Goal: Task Accomplishment & Management: Complete application form

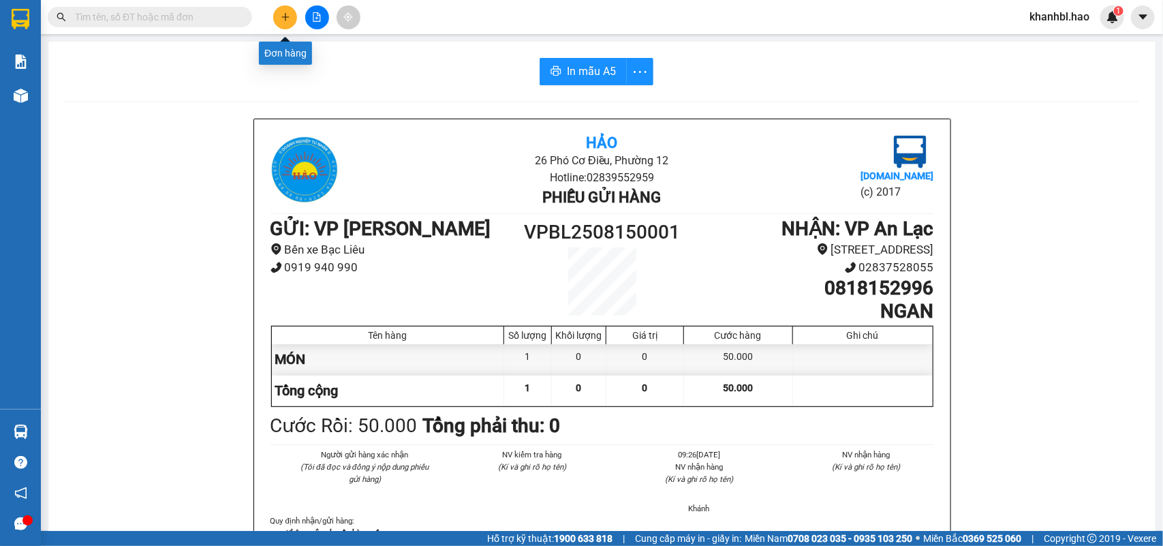
click at [281, 18] on icon "plus" at bounding box center [286, 17] width 10 height 10
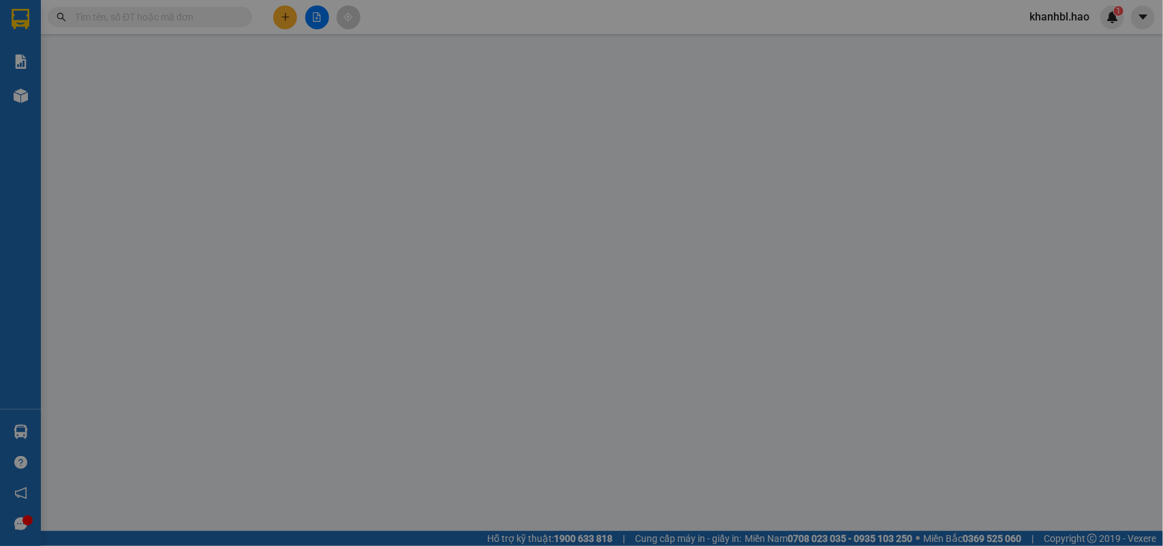
click at [280, 18] on span "Yêu cầu xuất hóa đơn điện tử" at bounding box center [230, 22] width 144 height 11
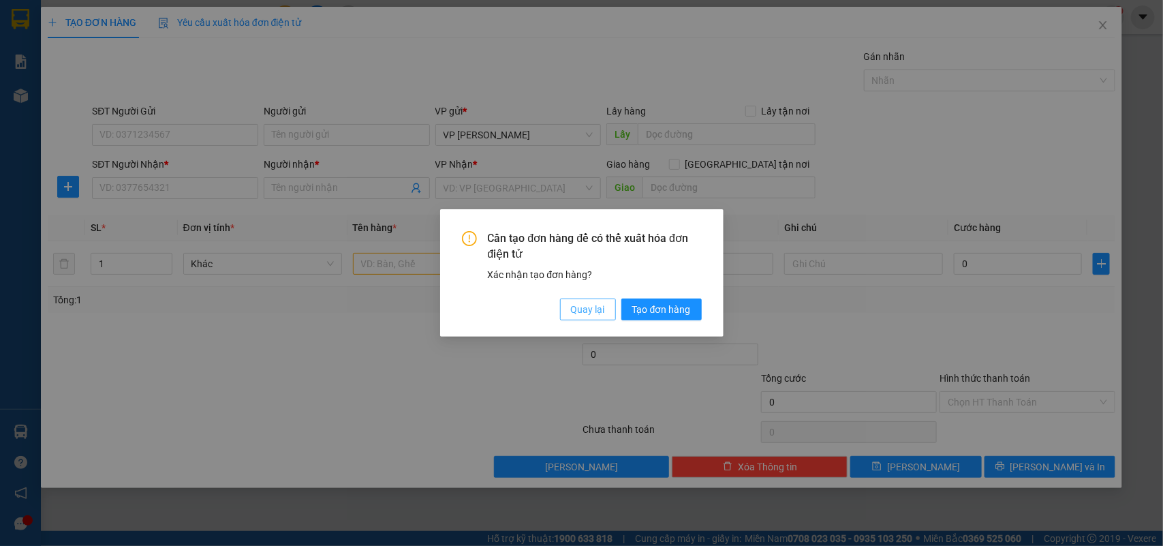
drag, startPoint x: 587, startPoint y: 314, endPoint x: 573, endPoint y: 318, distance: 14.9
click at [587, 315] on span "Quay lại" at bounding box center [588, 309] width 34 height 15
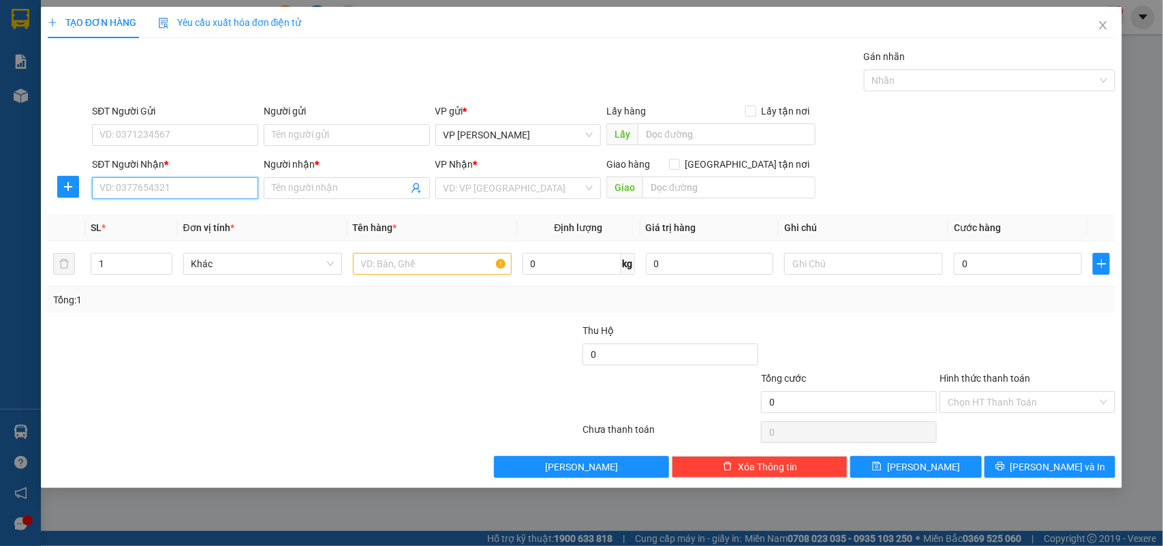
click at [159, 183] on input "SĐT Người Nhận *" at bounding box center [175, 188] width 166 height 22
type input "0843646671"
click at [143, 219] on div "0843646671 - mỹ" at bounding box center [175, 215] width 150 height 15
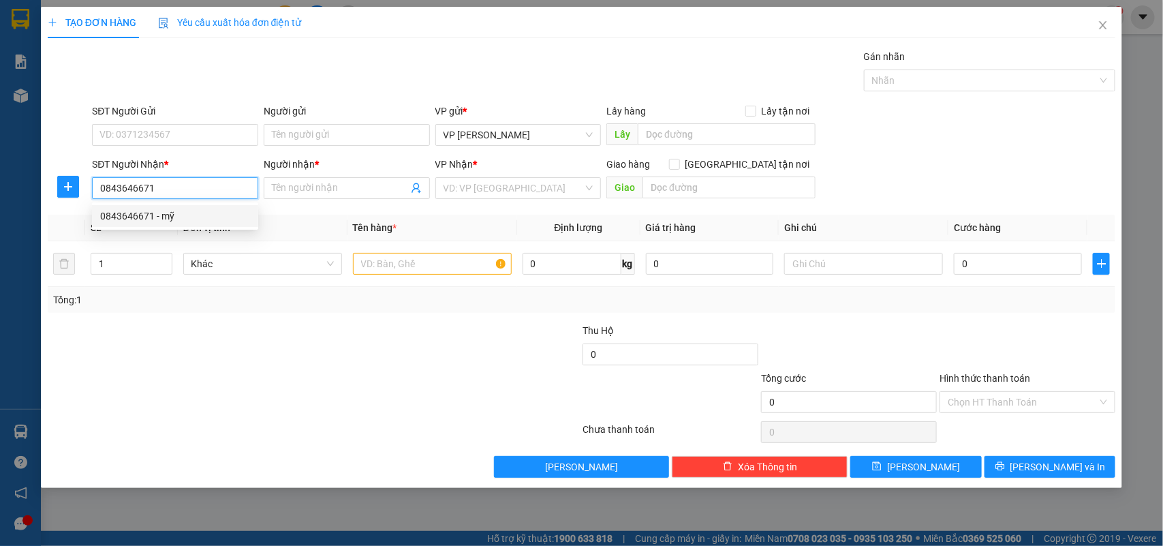
type input "mỹ"
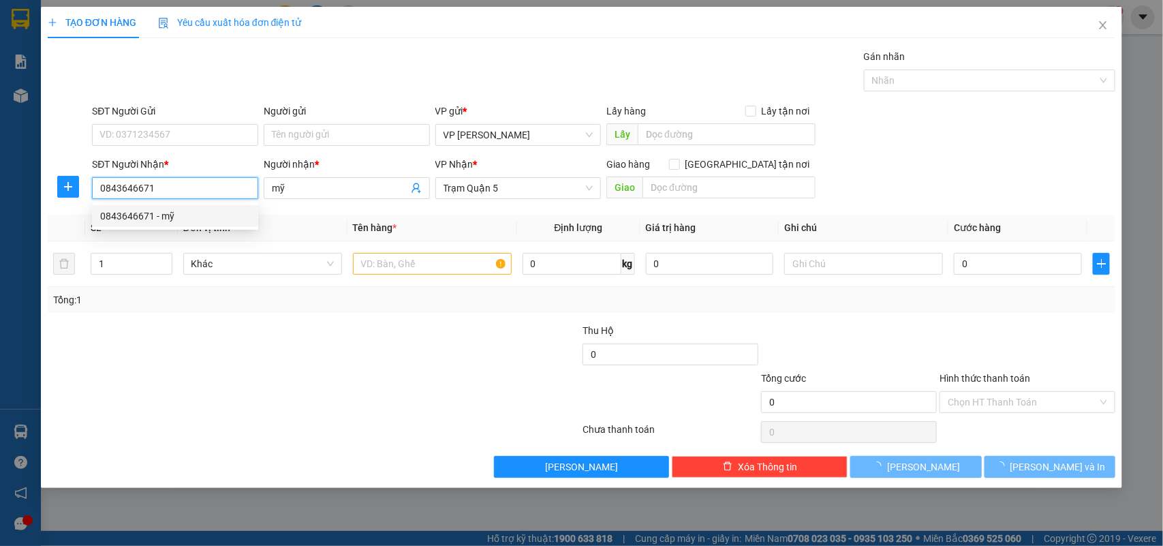
type input "30.000"
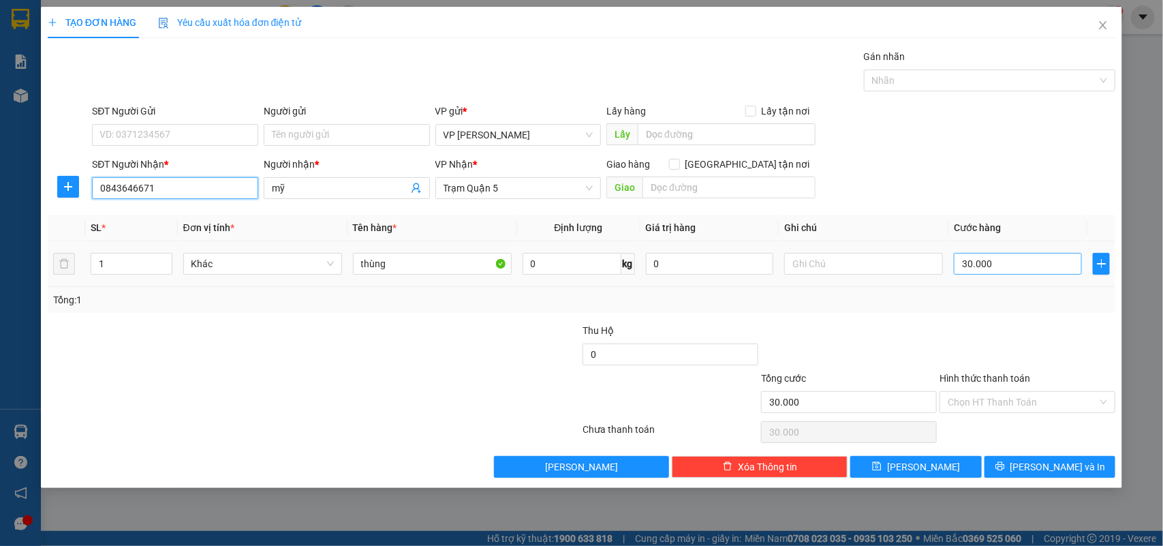
type input "0843646671"
click at [1012, 264] on input "30.000" at bounding box center [1018, 264] width 128 height 22
type input "0"
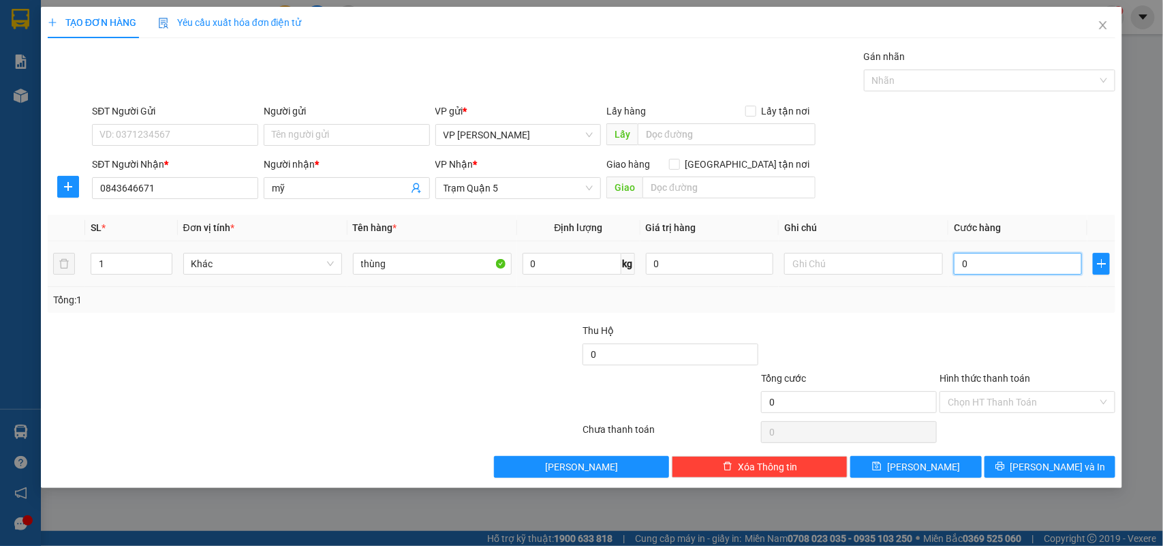
type input "008"
type input "8"
type input "0.080"
type input "80"
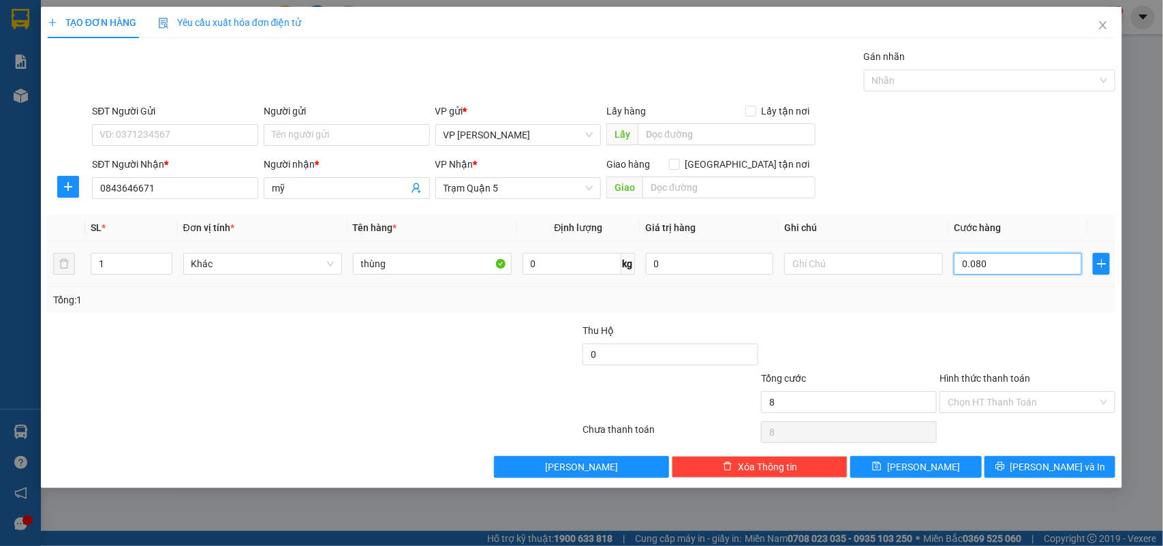
type input "80"
type input "0.080"
click at [951, 312] on div "Tổng: 1" at bounding box center [582, 300] width 1068 height 26
type input "80.000"
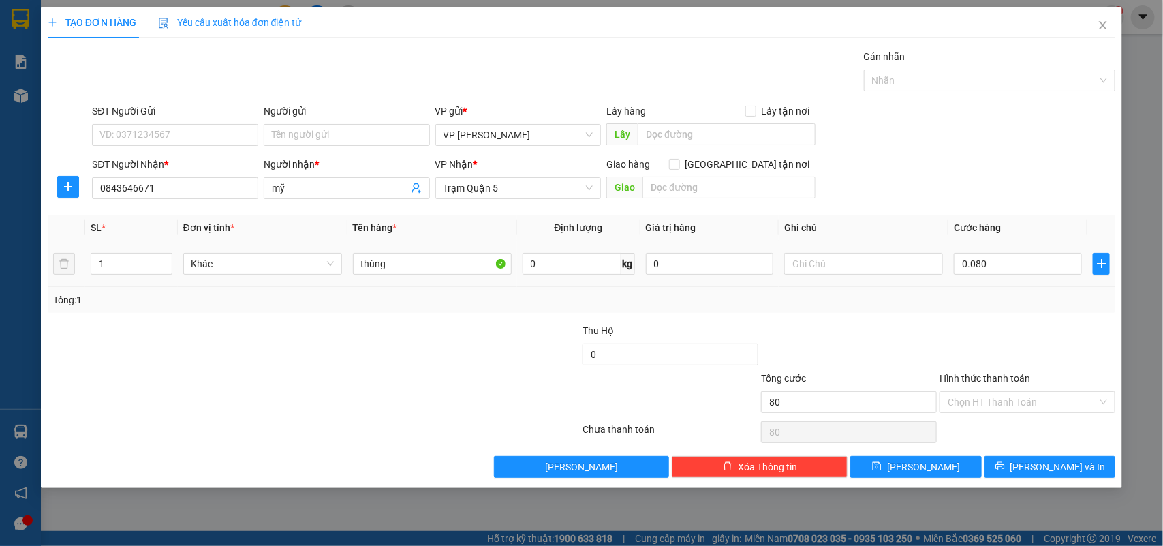
type input "80.000"
click at [1042, 402] on input "Hình thức thanh toán" at bounding box center [1022, 402] width 150 height 20
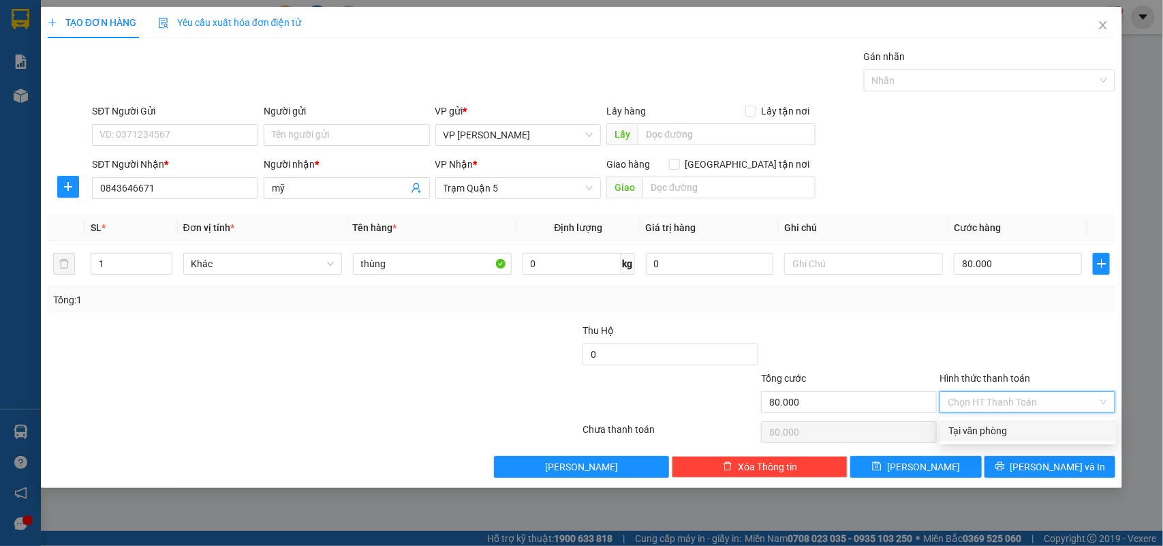
click at [1009, 426] on div "Tại văn phòng" at bounding box center [1027, 430] width 159 height 15
type input "0"
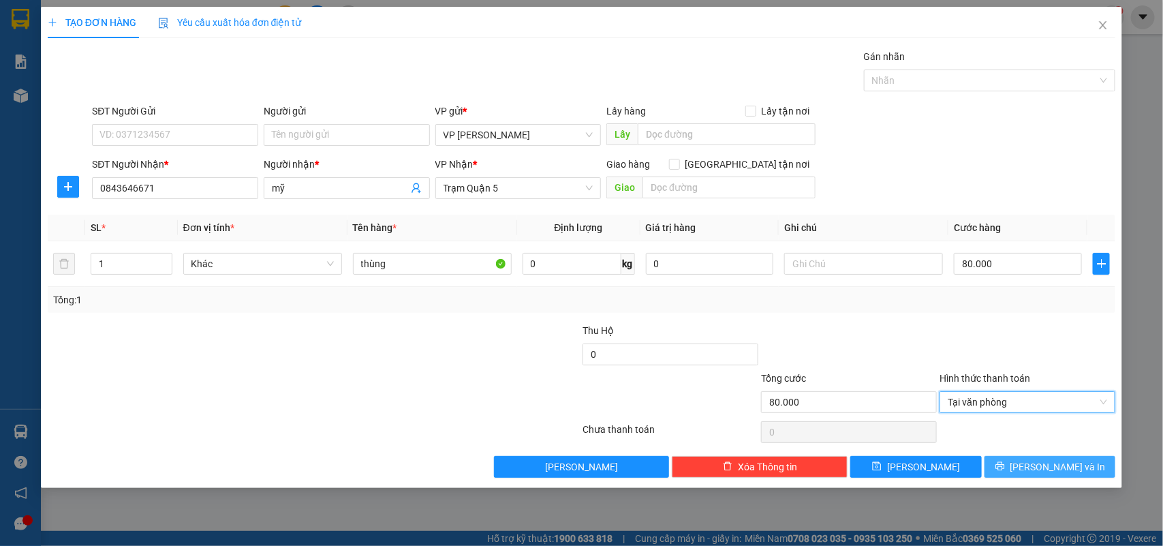
click at [1004, 470] on icon "printer" at bounding box center [999, 466] width 9 height 9
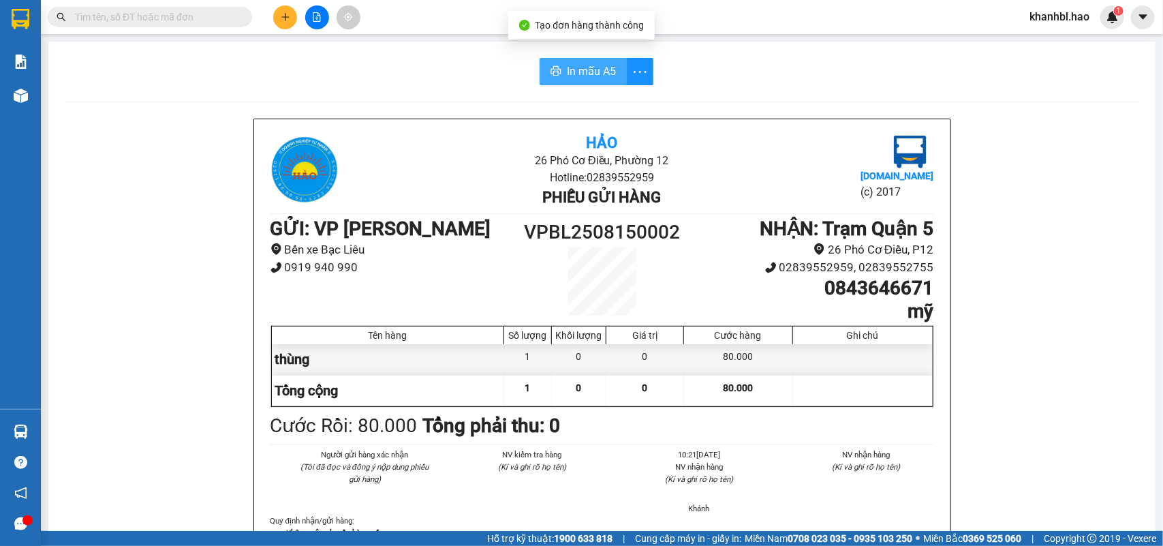
drag, startPoint x: 595, startPoint y: 62, endPoint x: 607, endPoint y: 67, distance: 13.2
click at [596, 63] on button "In mẫu A5" at bounding box center [582, 71] width 87 height 27
click at [570, 70] on span "In mẫu A5" at bounding box center [591, 71] width 49 height 17
click at [601, 62] on button "In mẫu A5" at bounding box center [582, 71] width 87 height 27
click at [290, 18] on button at bounding box center [285, 17] width 24 height 24
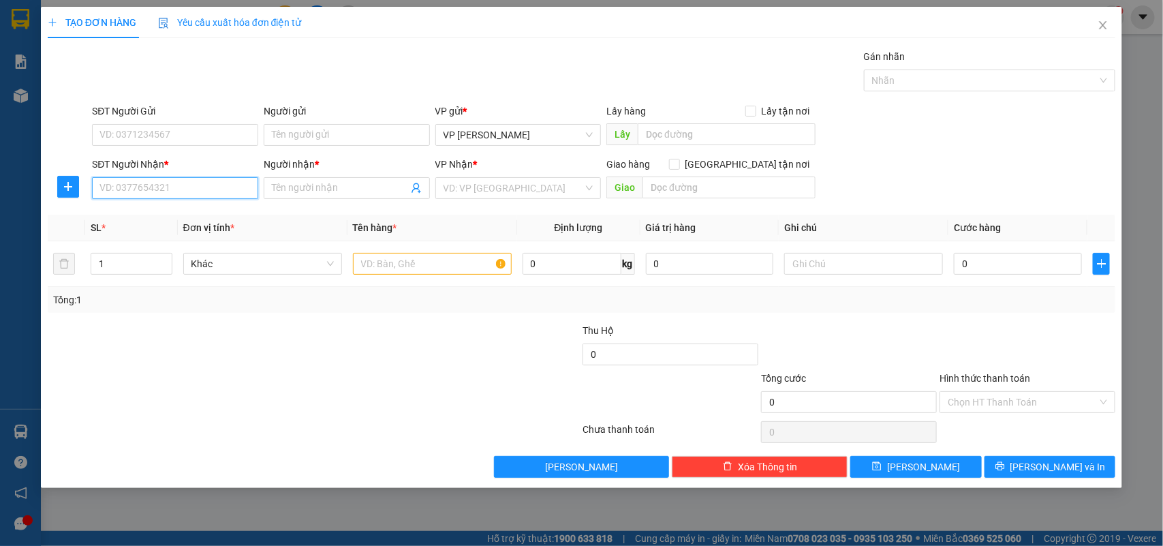
click at [185, 185] on input "SĐT Người Nhận *" at bounding box center [175, 188] width 166 height 22
click at [362, 184] on input "Người nhận *" at bounding box center [340, 187] width 136 height 15
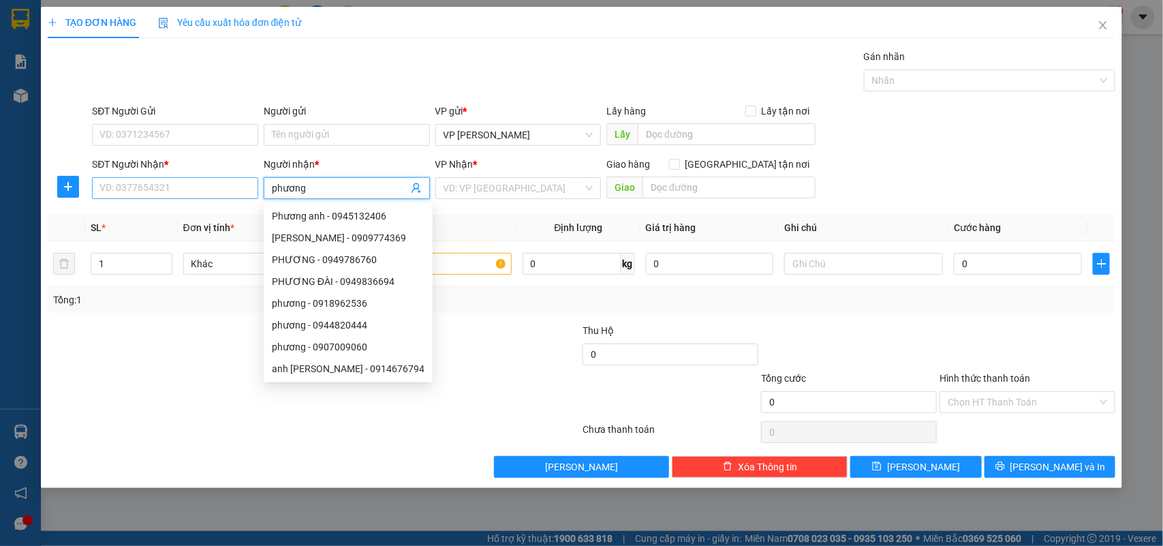
type input "phương"
click at [144, 183] on input "SĐT Người Nhận *" at bounding box center [175, 188] width 166 height 22
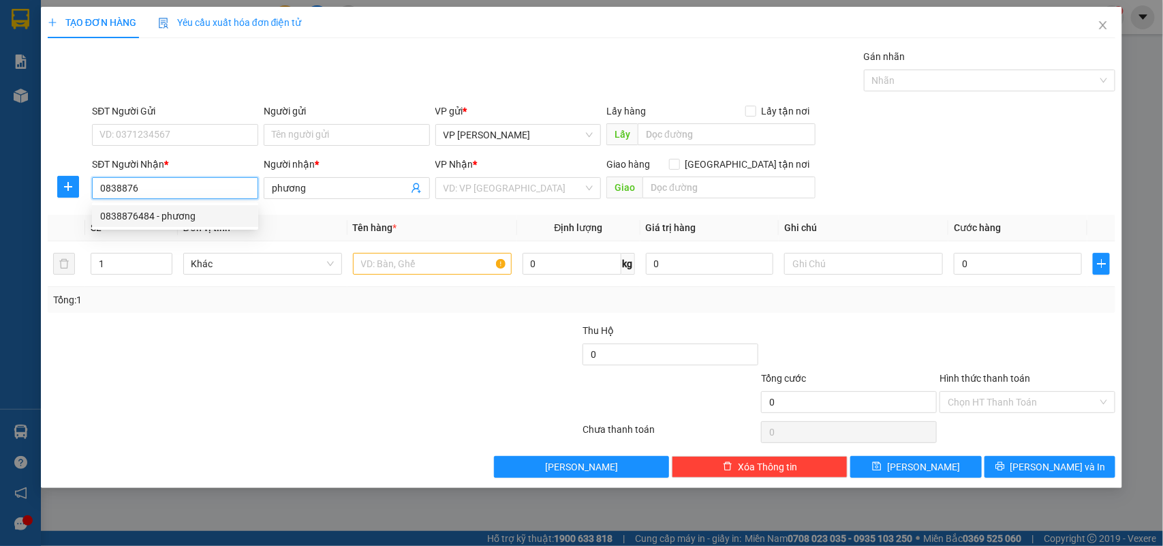
click at [153, 215] on div "0838876484 - phương" at bounding box center [175, 215] width 150 height 15
type input "0838876484"
type input "phương"
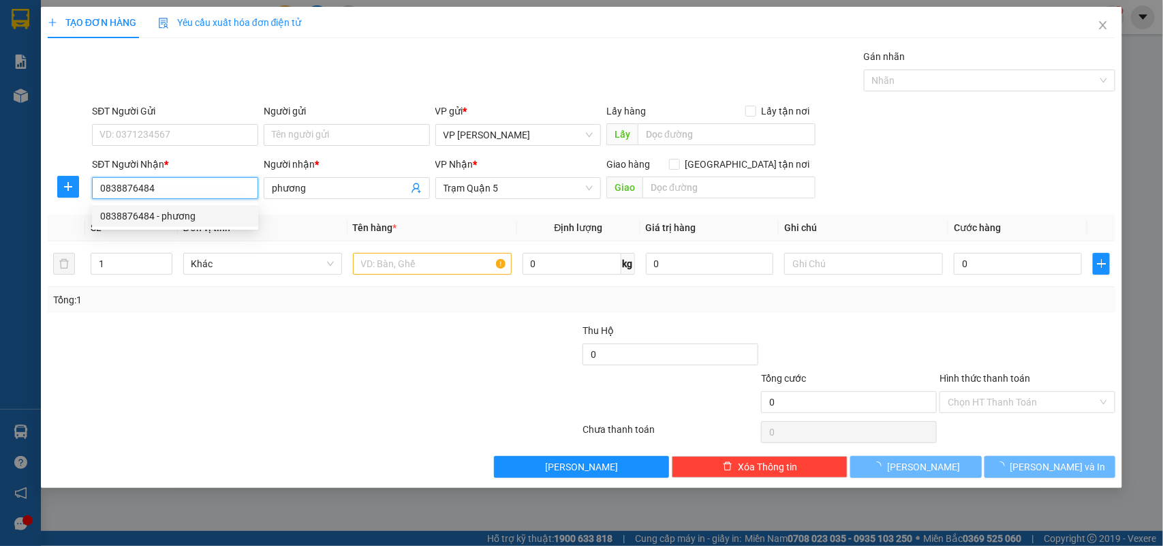
type input "160.000"
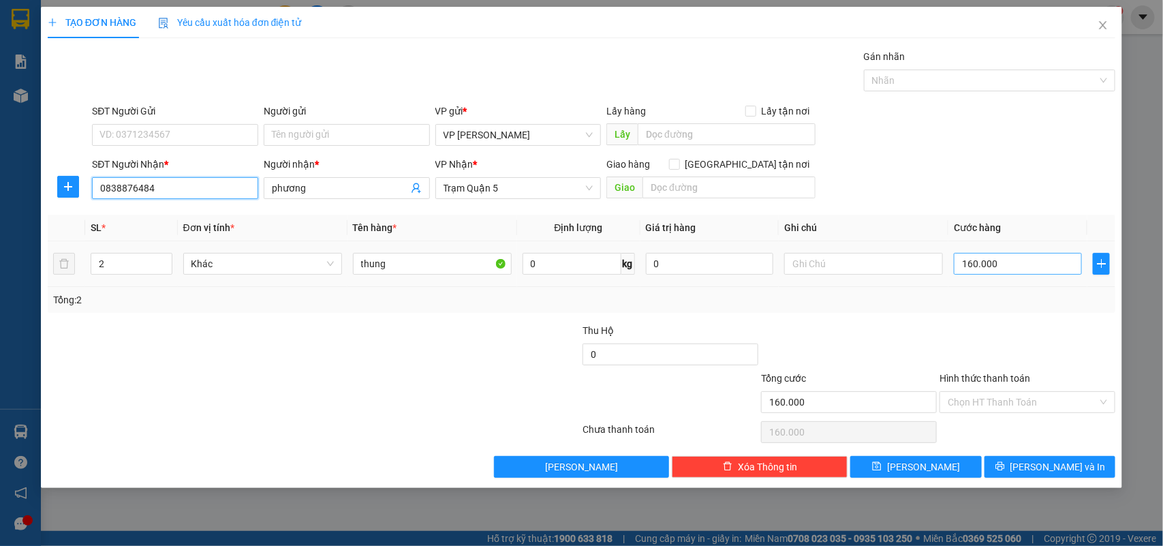
type input "0838876484"
click at [1006, 267] on input "160.000" at bounding box center [1018, 264] width 128 height 22
type input "0"
type input "002"
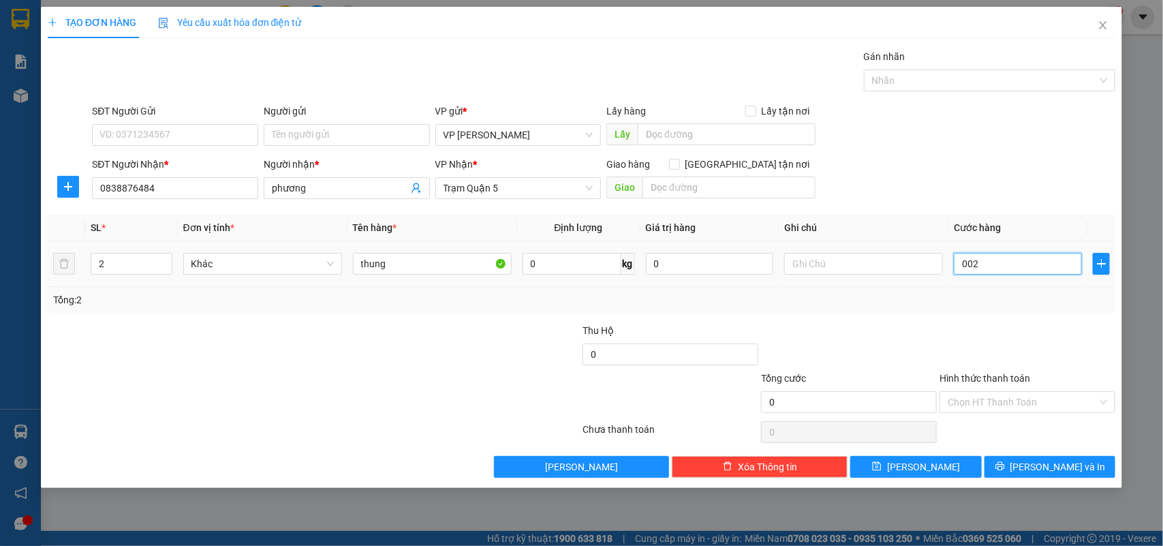
type input "2"
type input "24"
type input "0.024"
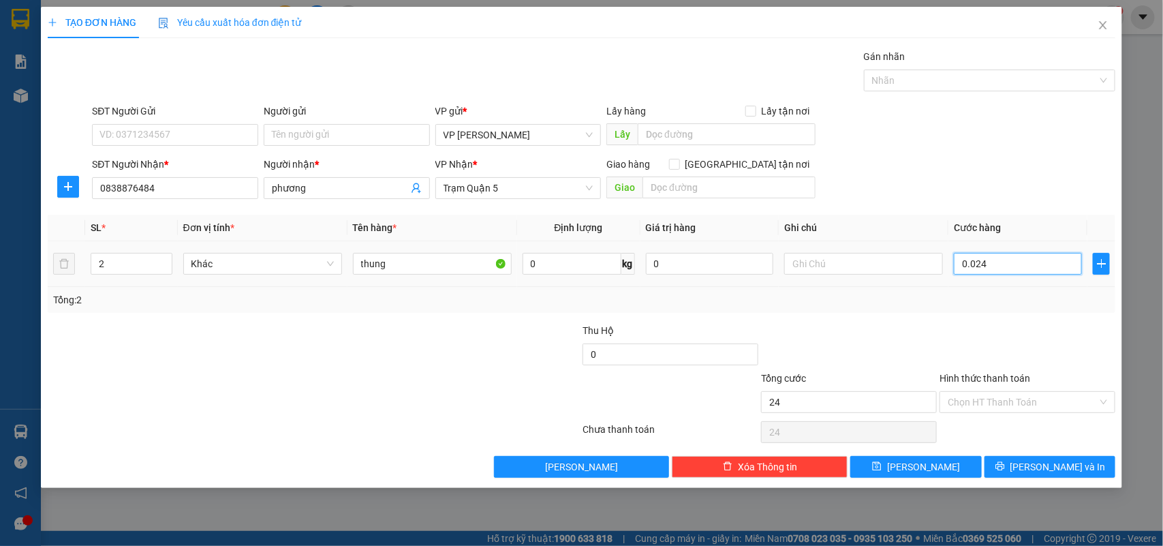
type input "240"
type input "00.240"
click at [870, 326] on div at bounding box center [848, 347] width 178 height 48
type input "240.000"
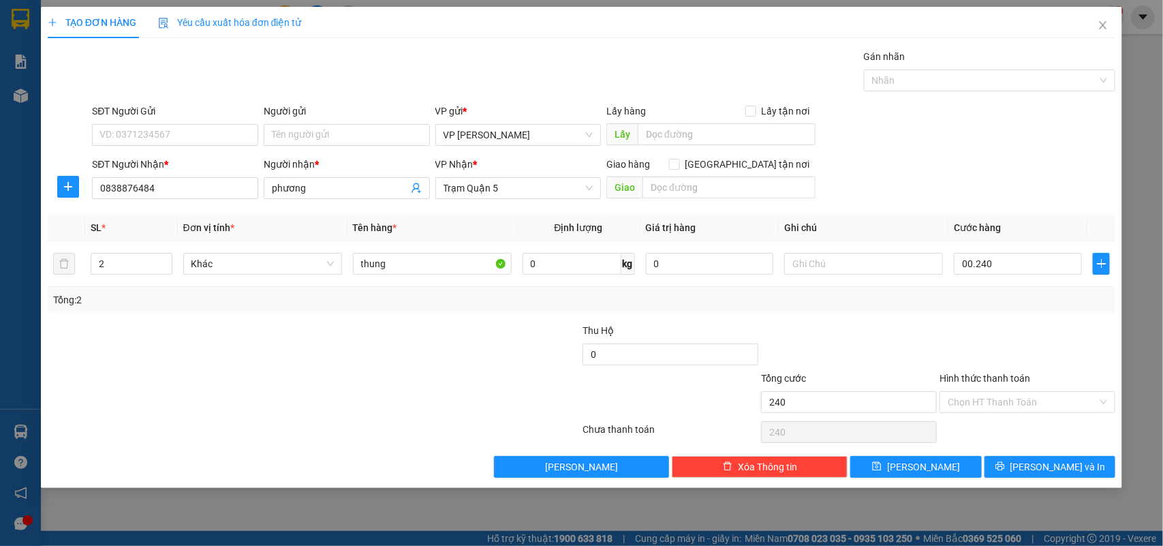
type input "240.000"
click at [110, 263] on input "2" at bounding box center [131, 263] width 80 height 20
drag, startPoint x: 264, startPoint y: 261, endPoint x: 277, endPoint y: 262, distance: 13.0
click at [266, 261] on span "Khác" at bounding box center [262, 263] width 142 height 20
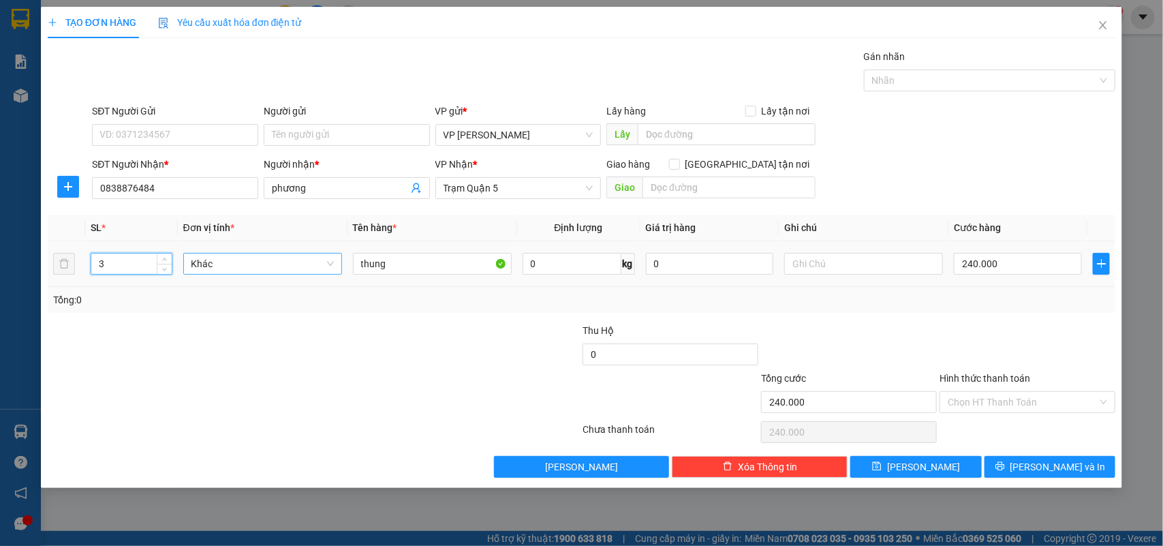
type input "3"
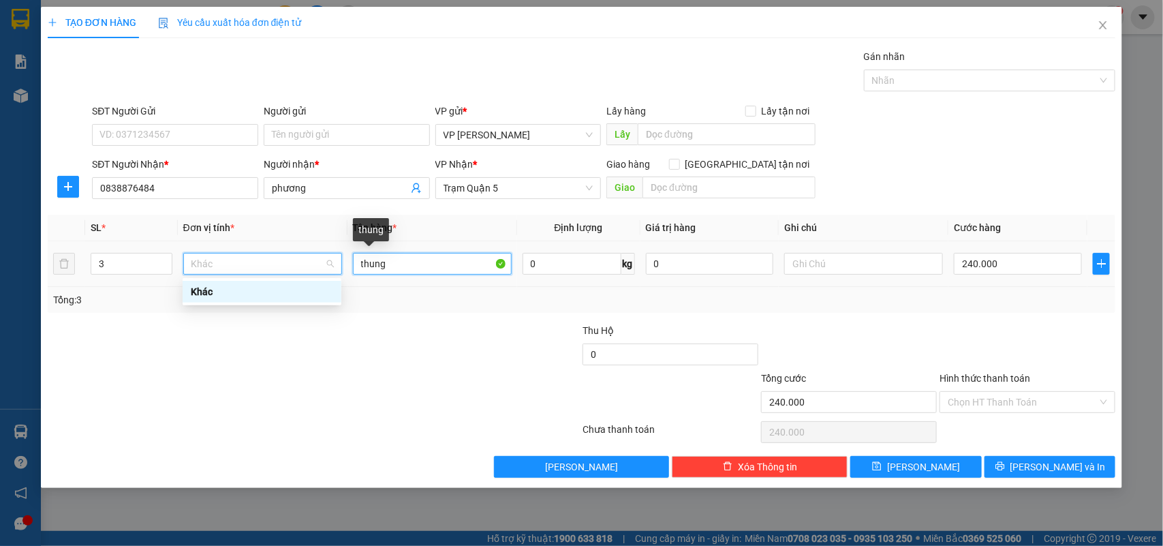
click at [431, 267] on input "thung" at bounding box center [432, 264] width 159 height 22
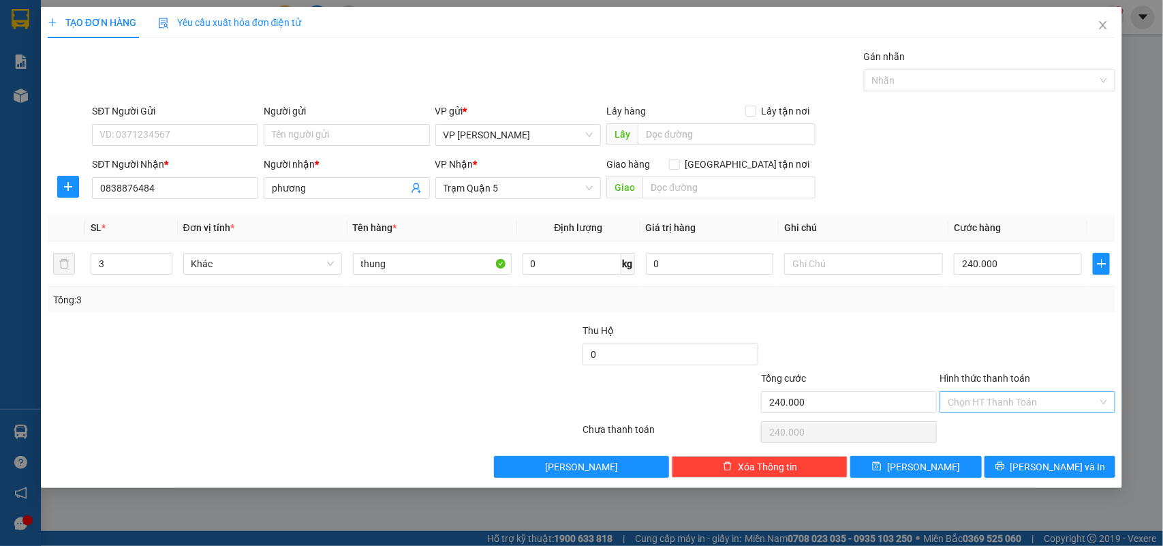
click at [1091, 398] on input "Hình thức thanh toán" at bounding box center [1022, 402] width 150 height 20
click at [984, 428] on div "Tại văn phòng" at bounding box center [1027, 430] width 159 height 15
type input "0"
click at [1052, 458] on button "[PERSON_NAME] và In" at bounding box center [1049, 467] width 131 height 22
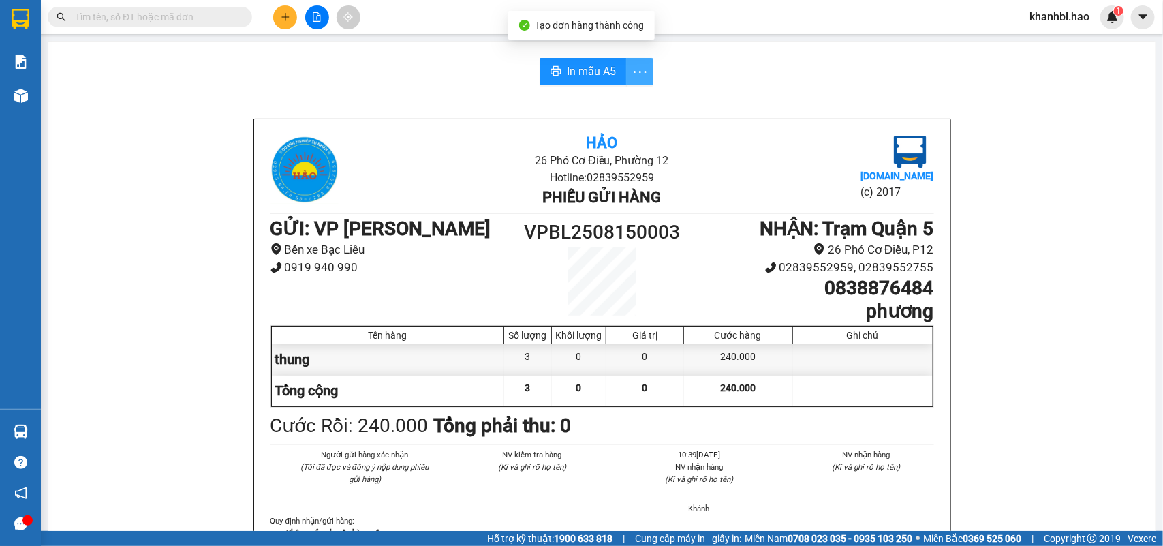
click at [631, 72] on icon "more" at bounding box center [639, 71] width 17 height 17
click at [625, 99] on div "In mẫu A5 theo số lượng (3)" at bounding box center [580, 101] width 118 height 15
click at [279, 18] on button at bounding box center [285, 17] width 24 height 24
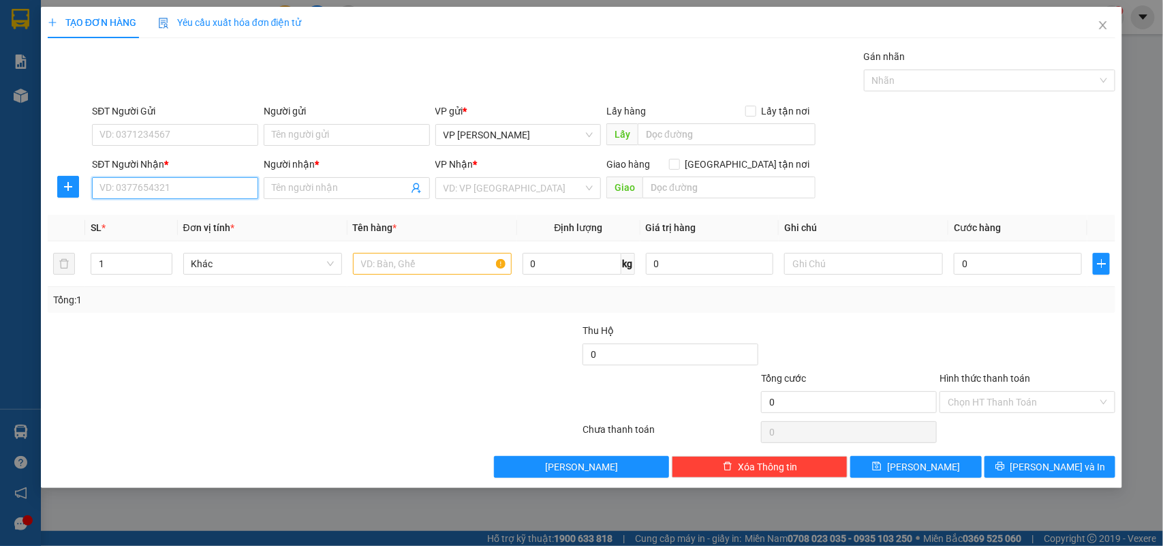
click at [230, 191] on input "SĐT Người Nhận *" at bounding box center [175, 188] width 166 height 22
type input "0899559757"
drag, startPoint x: 1102, startPoint y: 18, endPoint x: 1104, endPoint y: 26, distance: 8.4
click at [1103, 18] on span "Close" at bounding box center [1103, 26] width 38 height 38
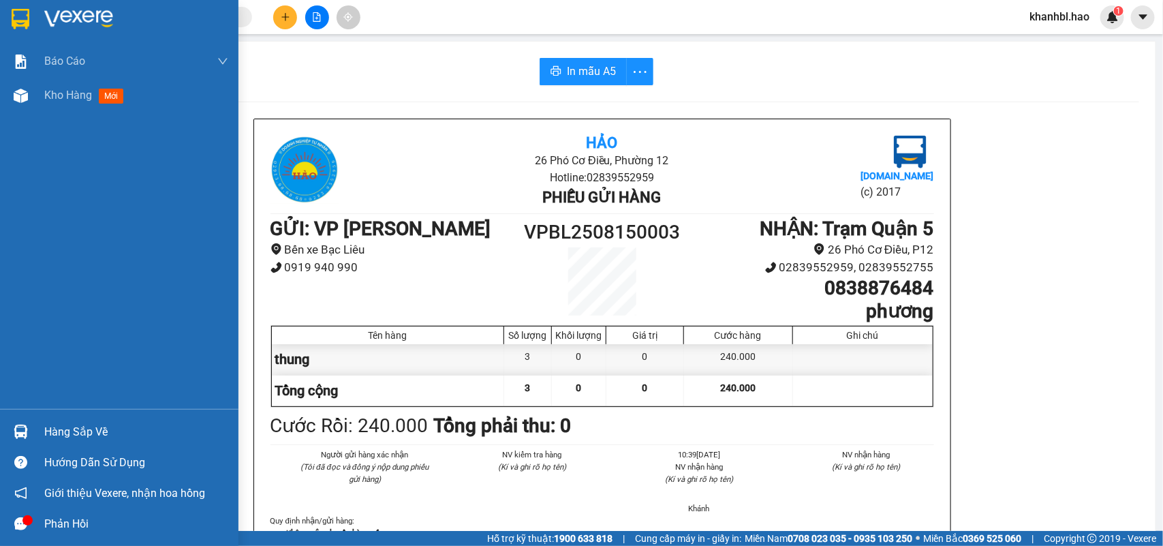
click at [18, 9] on img at bounding box center [21, 19] width 18 height 20
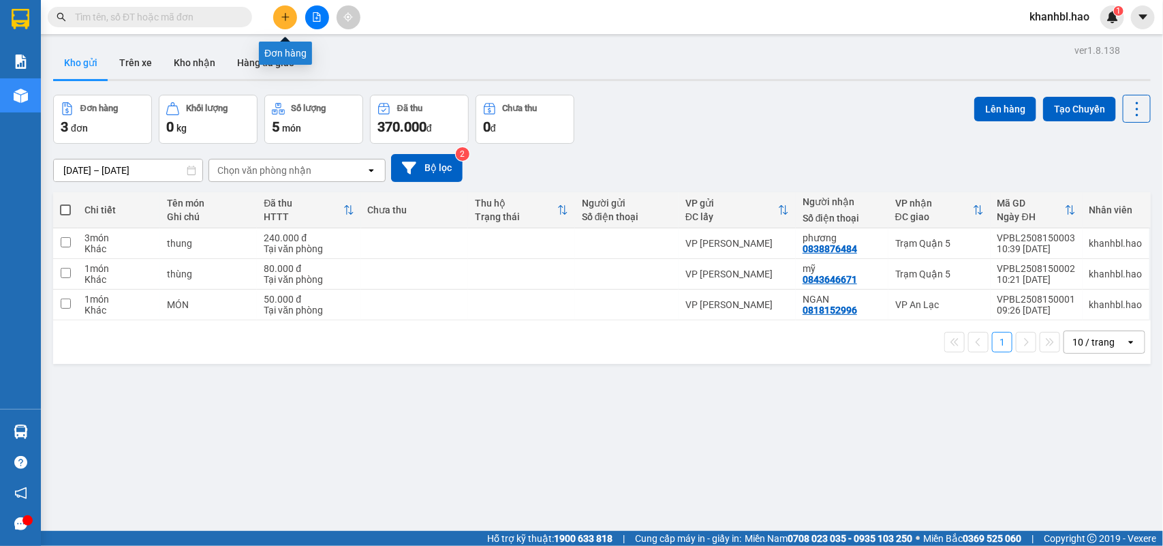
click at [291, 21] on button at bounding box center [285, 17] width 24 height 24
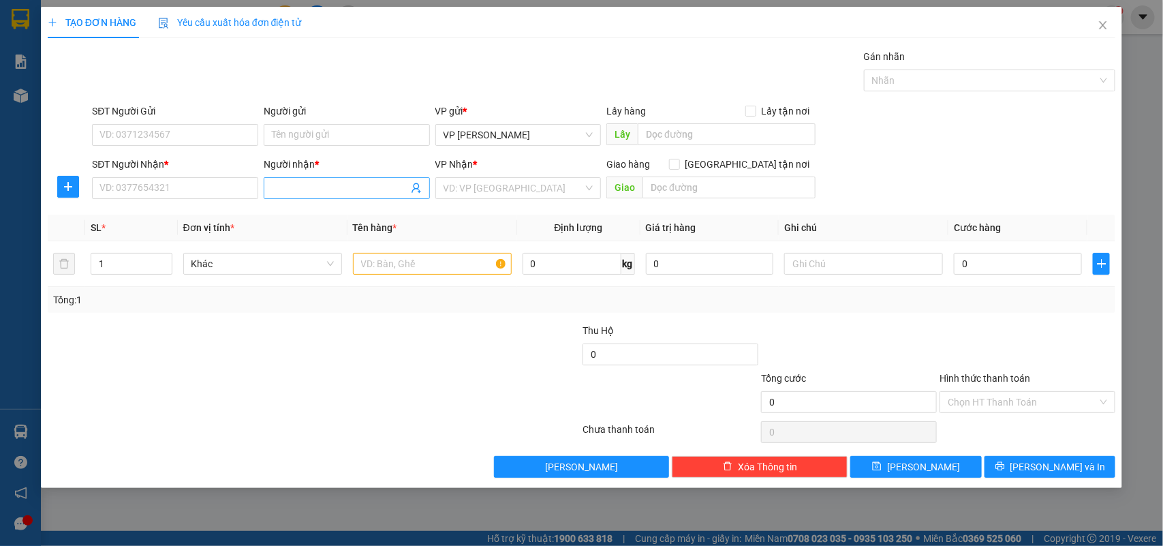
click at [348, 183] on input "Người nhận *" at bounding box center [340, 187] width 136 height 15
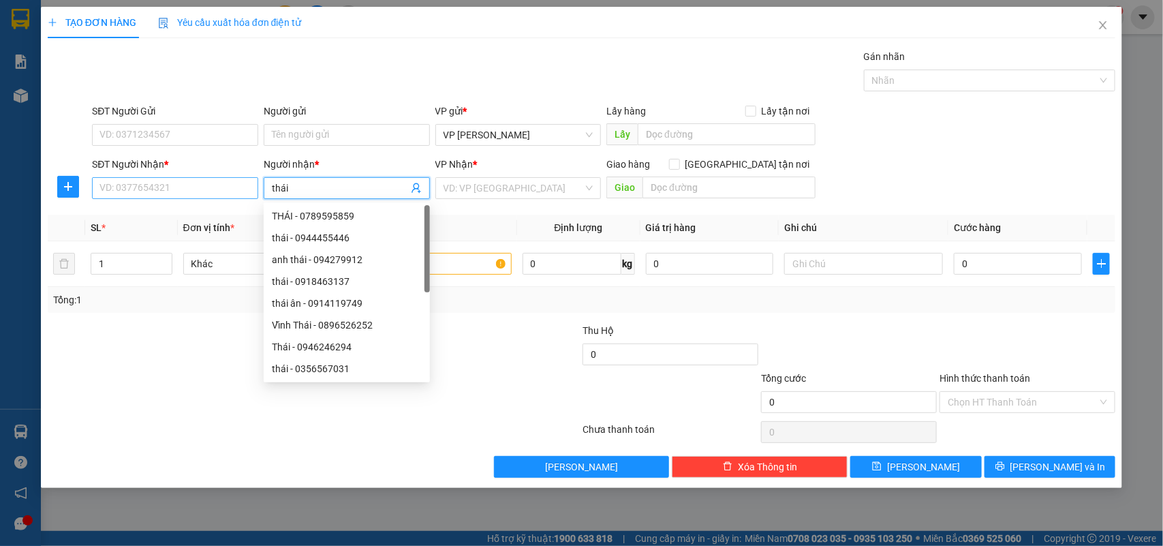
type input "thái"
click at [216, 187] on input "SĐT Người Nhận *" at bounding box center [175, 188] width 166 height 22
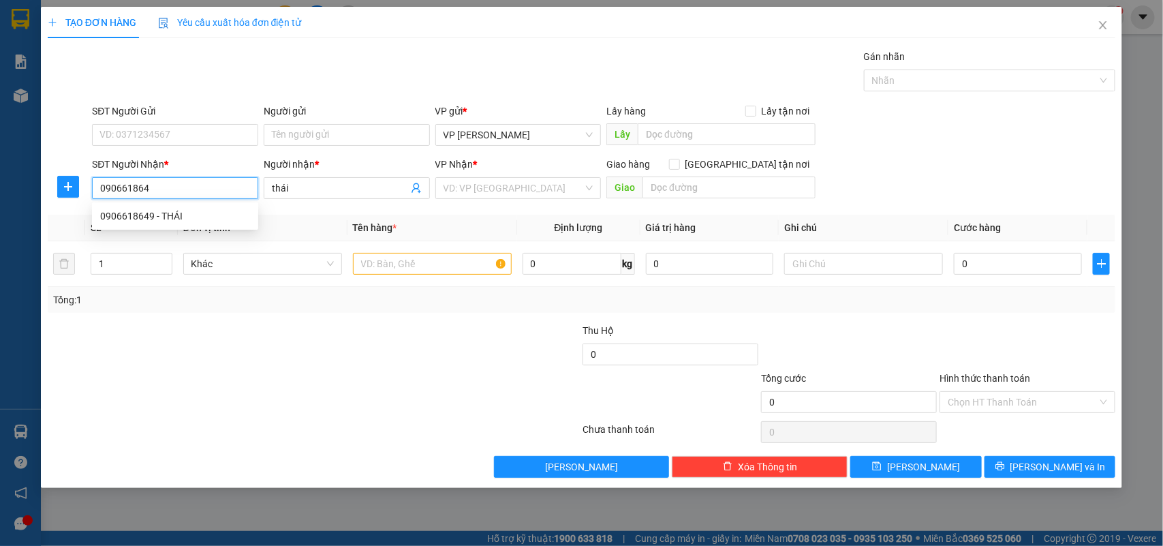
type input "0906618649"
click at [174, 213] on div "0906618649 - THÁI" at bounding box center [175, 215] width 150 height 15
type input "THÁI"
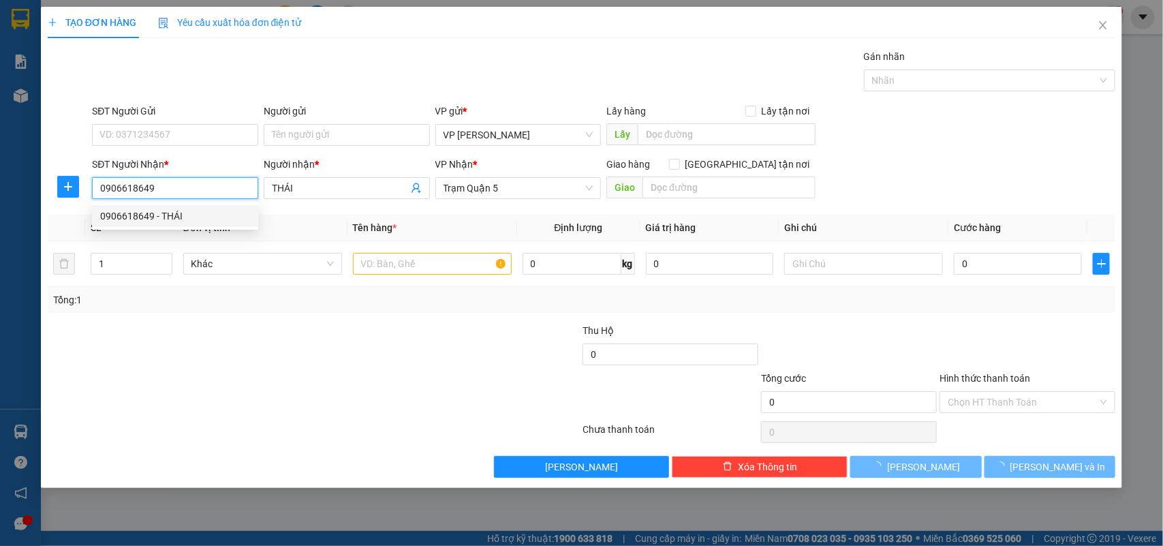
type input "50.000"
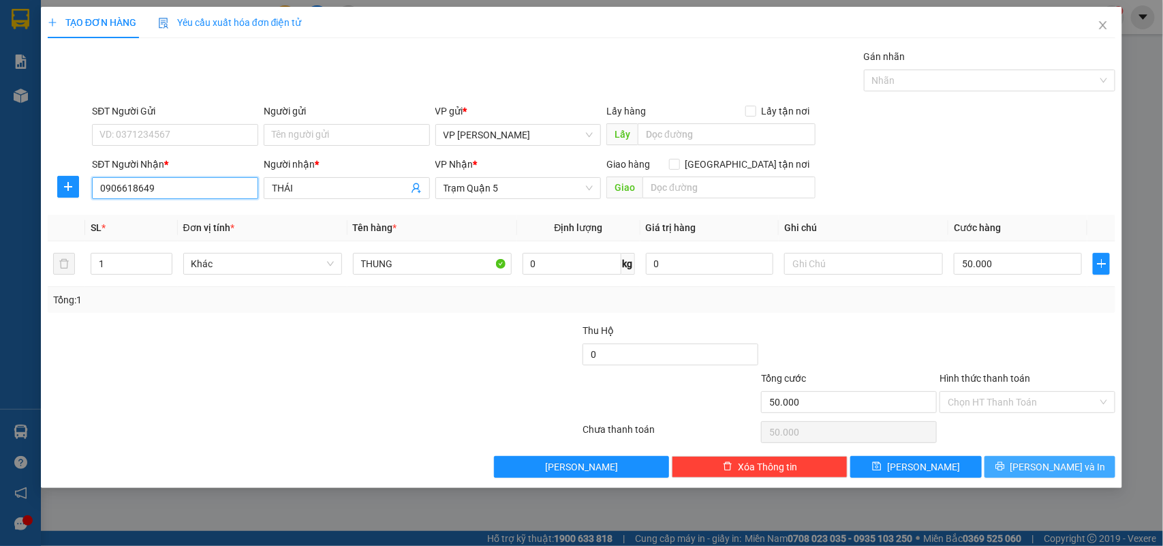
type input "0906618649"
click at [1061, 467] on span "[PERSON_NAME] và In" at bounding box center [1057, 466] width 95 height 15
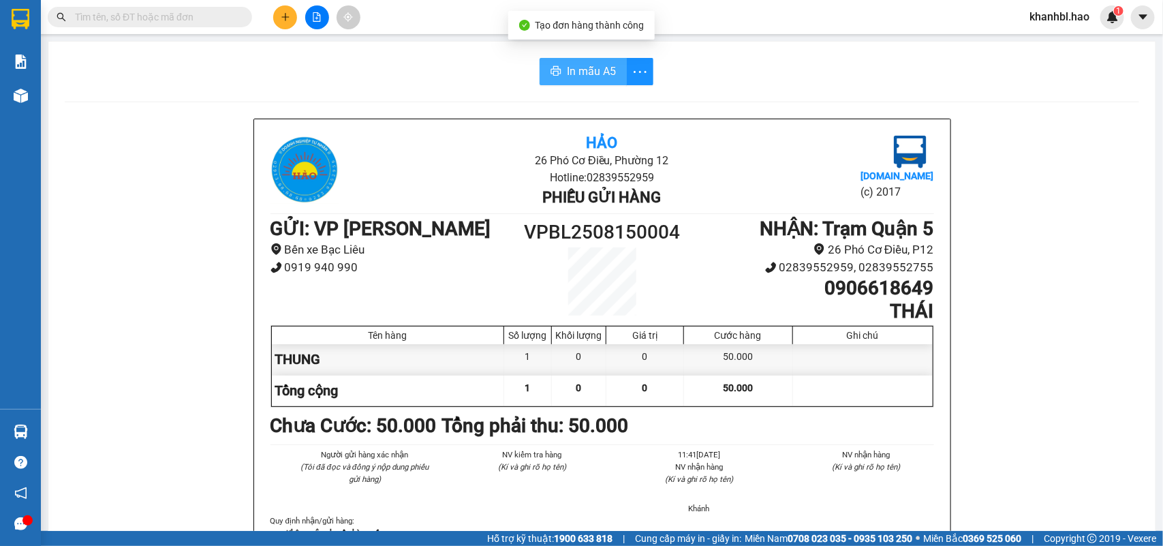
click at [580, 69] on span "In mẫu A5" at bounding box center [591, 71] width 49 height 17
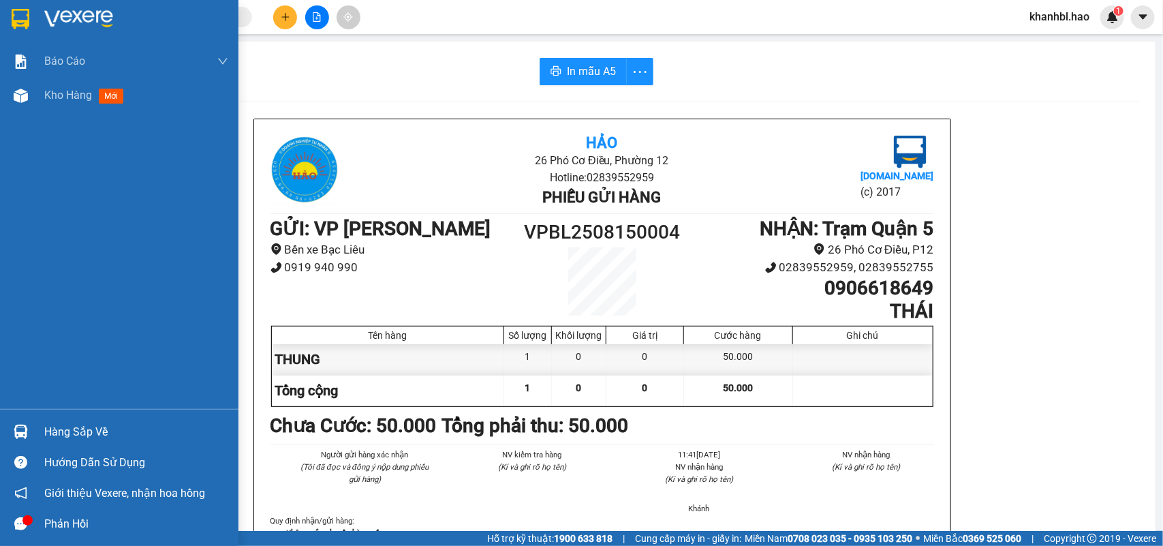
click at [18, 20] on img at bounding box center [21, 19] width 18 height 20
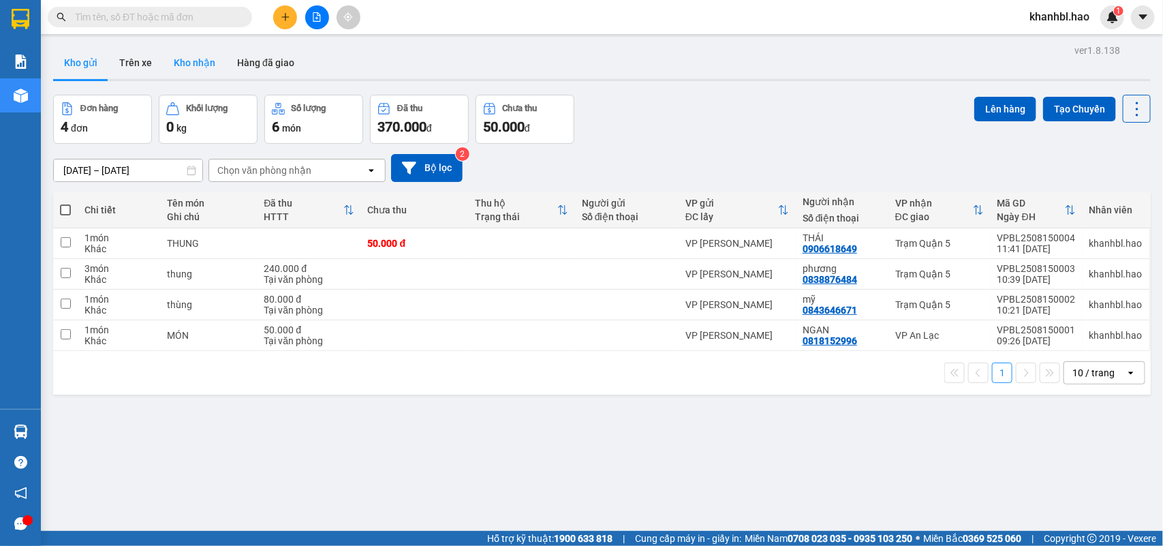
click at [198, 59] on button "Kho nhận" at bounding box center [194, 62] width 63 height 33
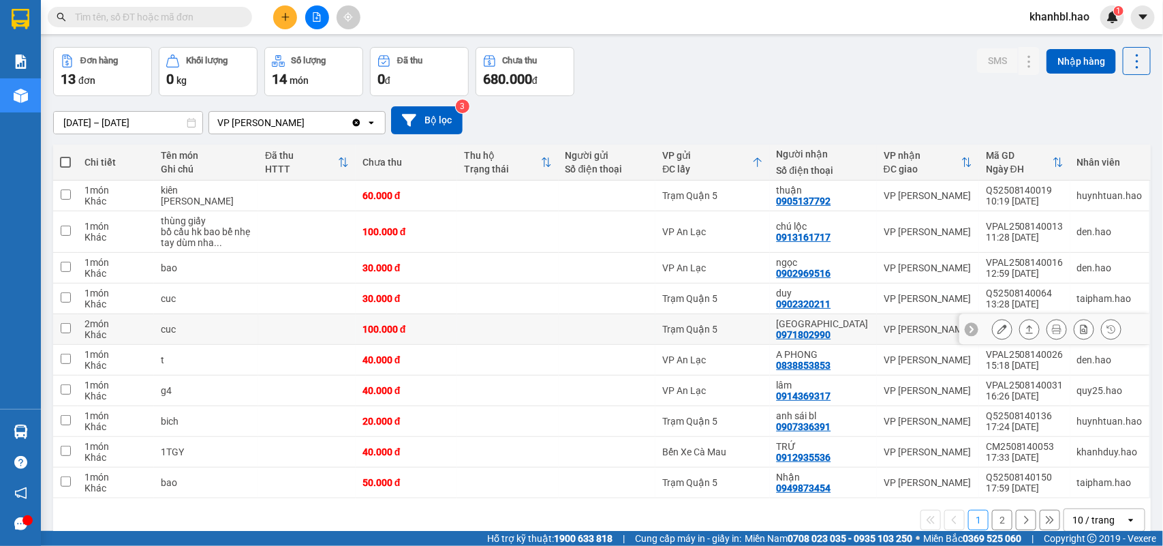
scroll to position [73, 0]
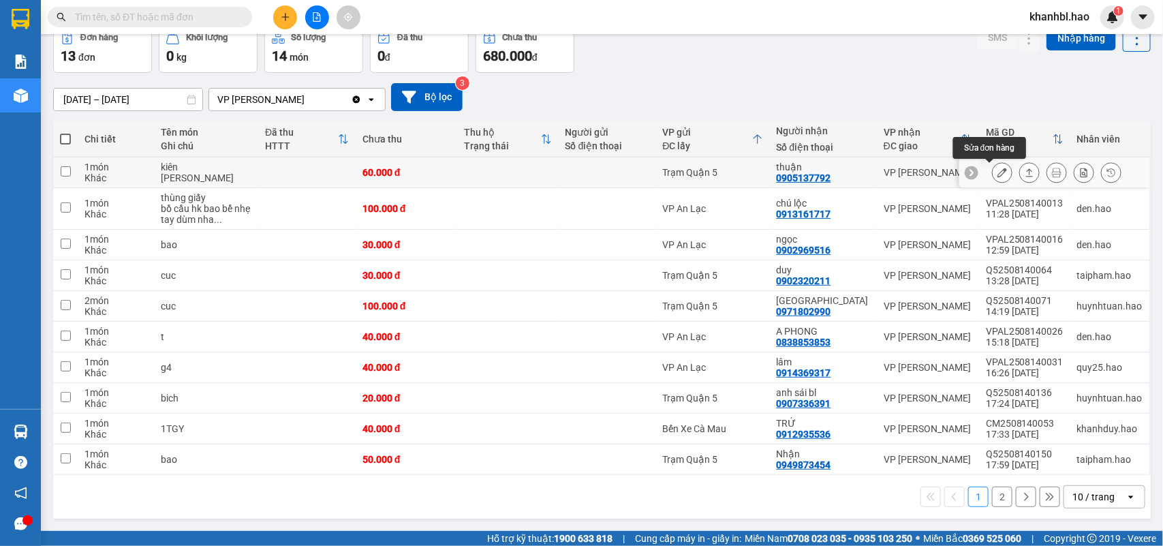
click at [997, 170] on icon at bounding box center [1002, 173] width 10 height 10
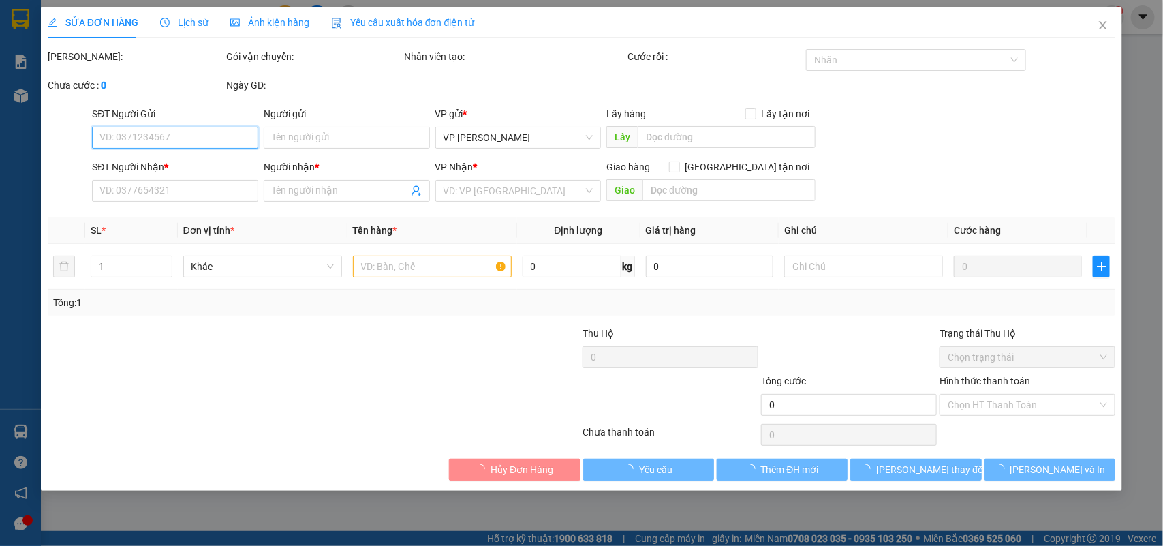
type input "0905137792"
type input "thuận"
type input "60.000"
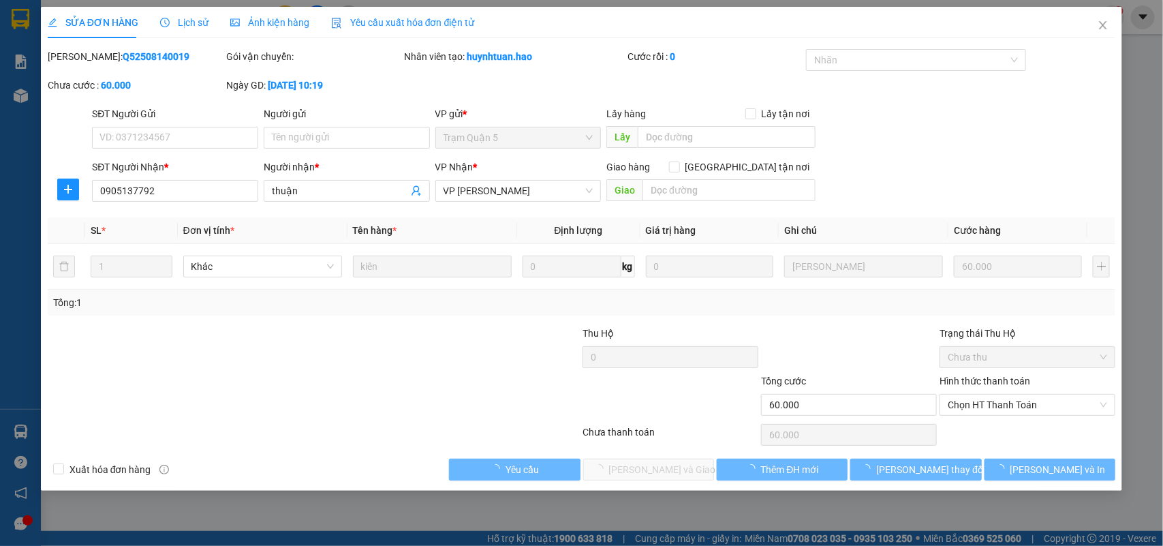
click at [277, 25] on span "Ảnh kiện hàng" at bounding box center [269, 22] width 79 height 11
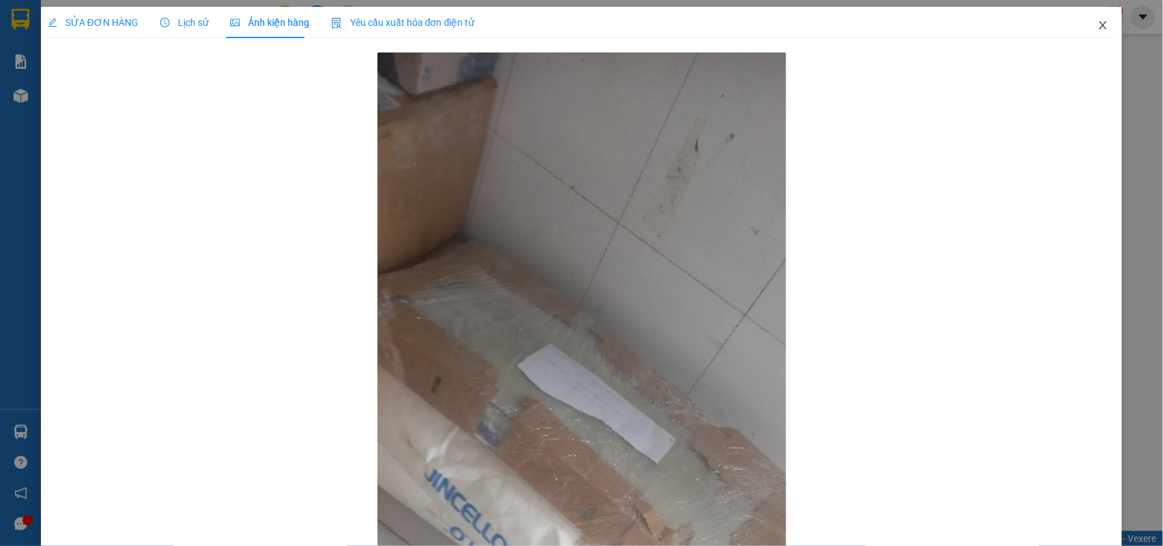
click at [1097, 26] on icon "close" at bounding box center [1102, 25] width 11 height 11
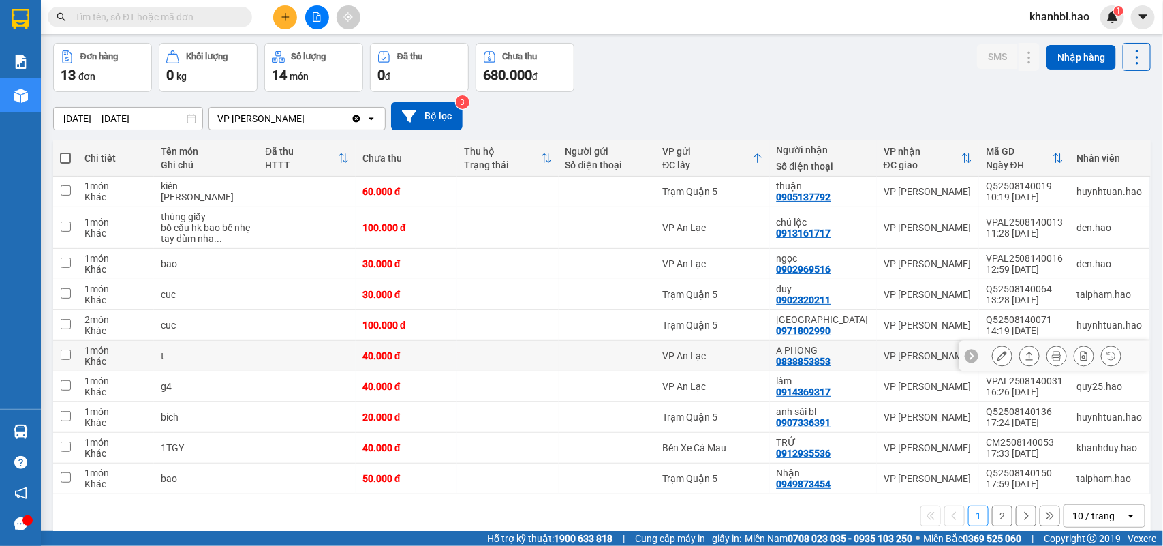
scroll to position [73, 0]
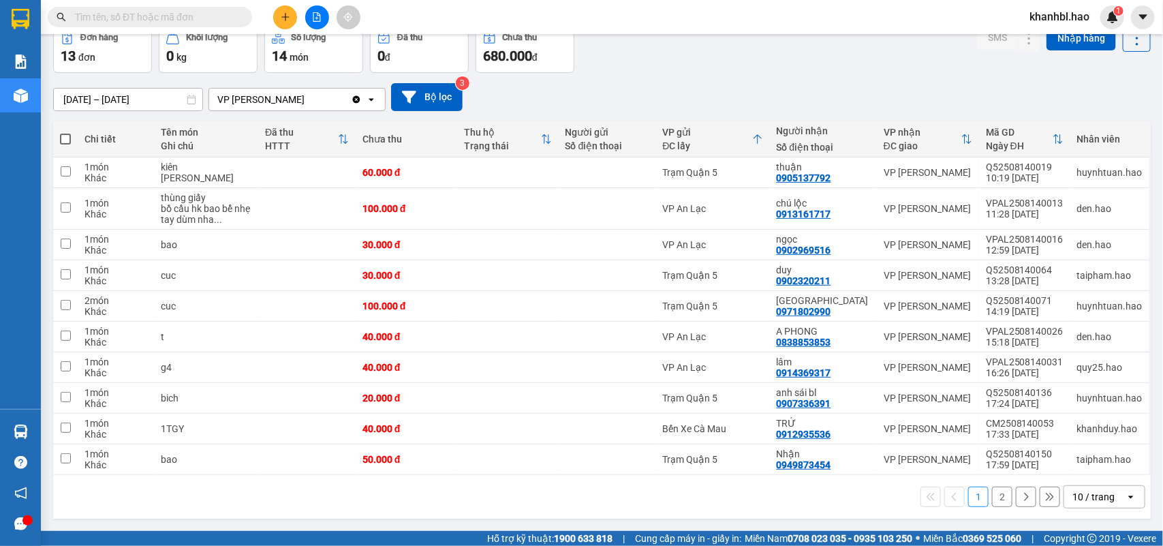
click at [994, 502] on button "2" at bounding box center [1002, 496] width 20 height 20
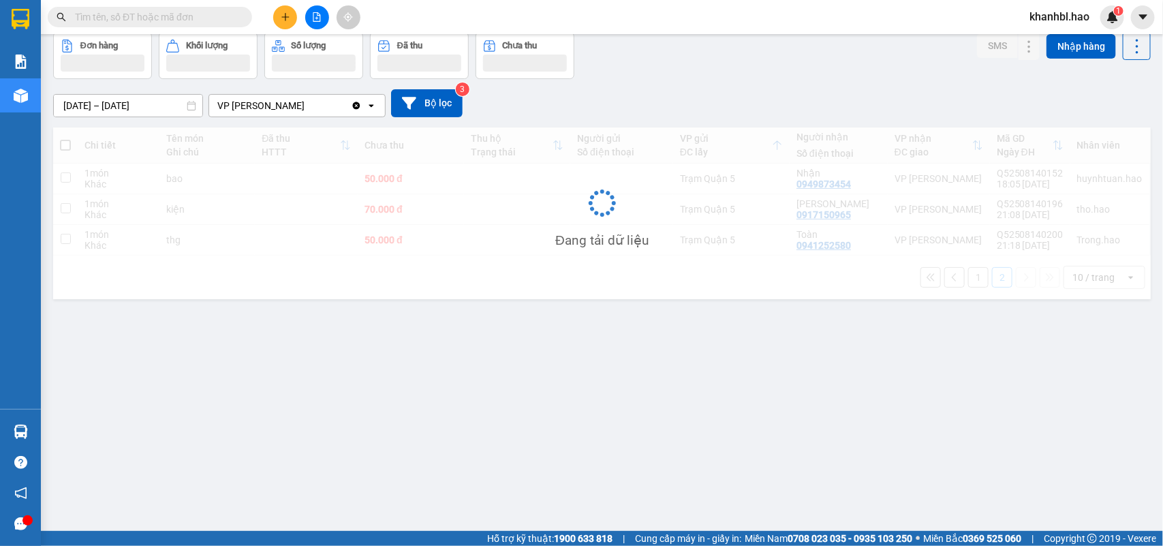
scroll to position [63, 0]
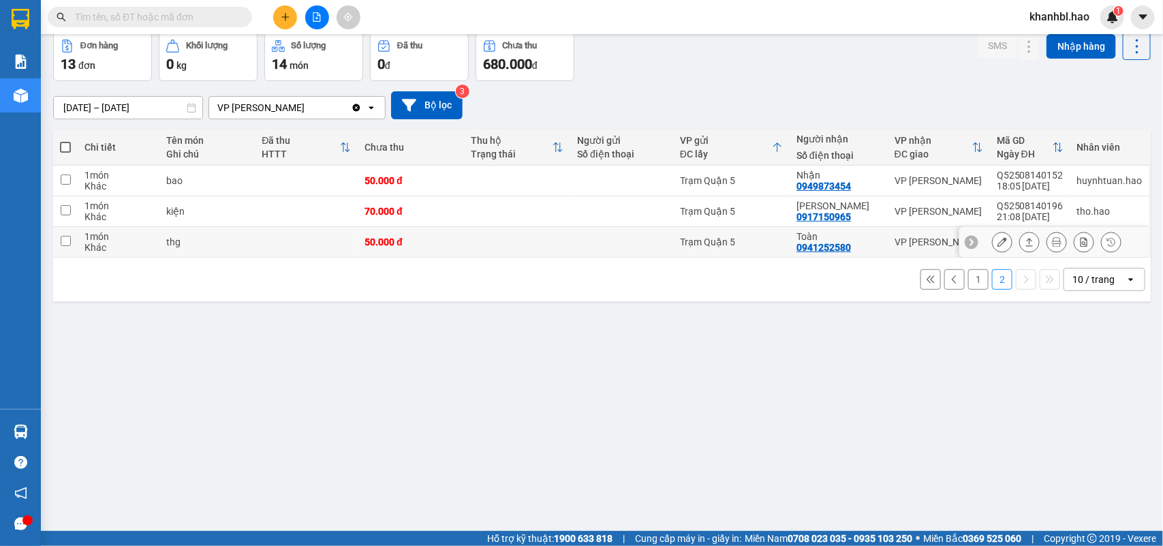
click at [997, 242] on icon at bounding box center [1002, 242] width 10 height 10
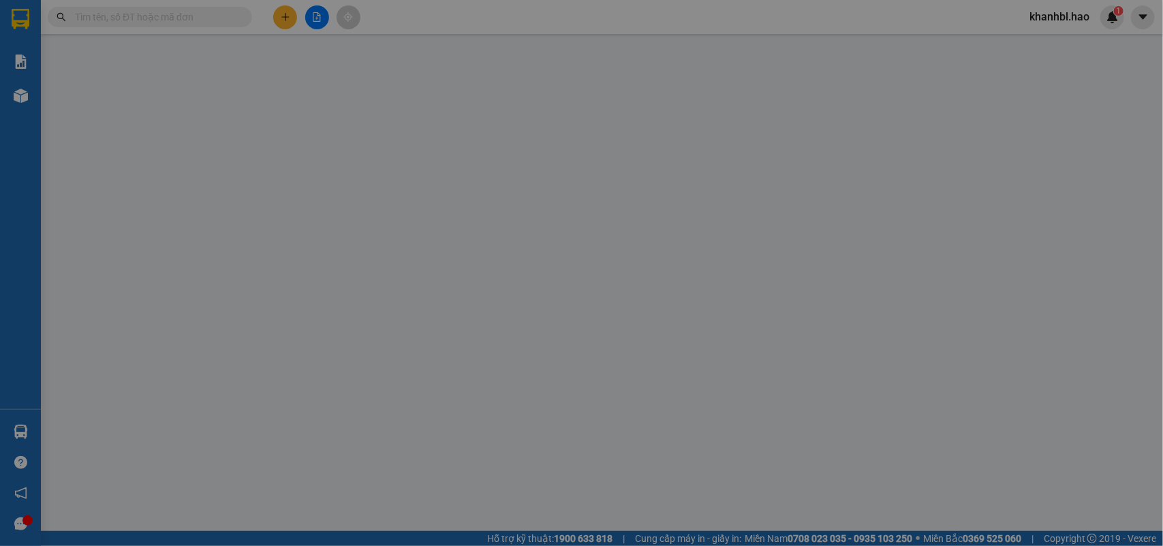
type input "0941252580"
type input "Toàn"
type input "50.000"
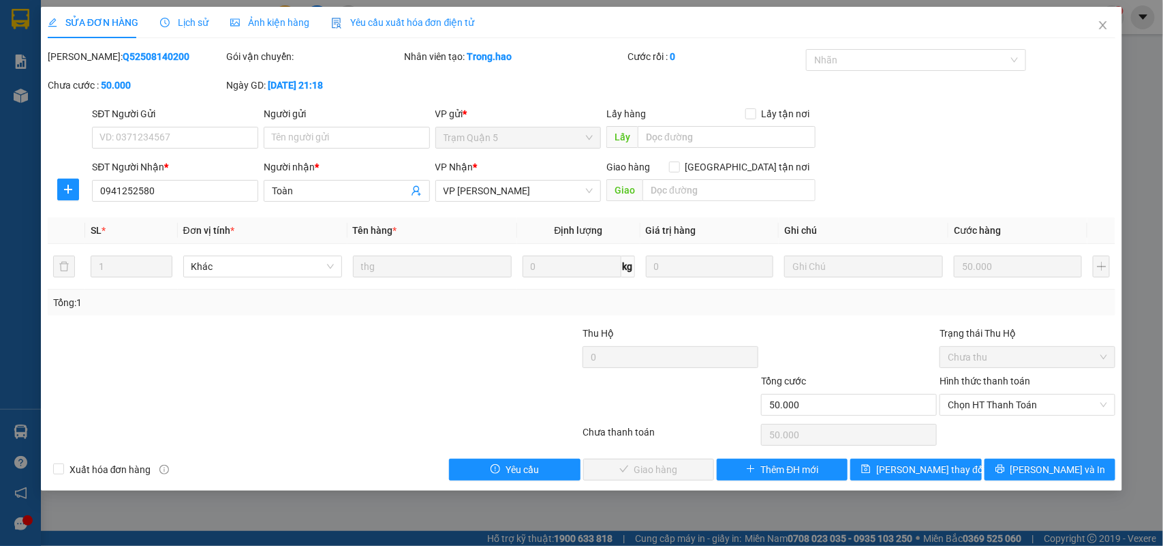
click at [276, 20] on span "Ảnh kiện hàng" at bounding box center [269, 22] width 79 height 11
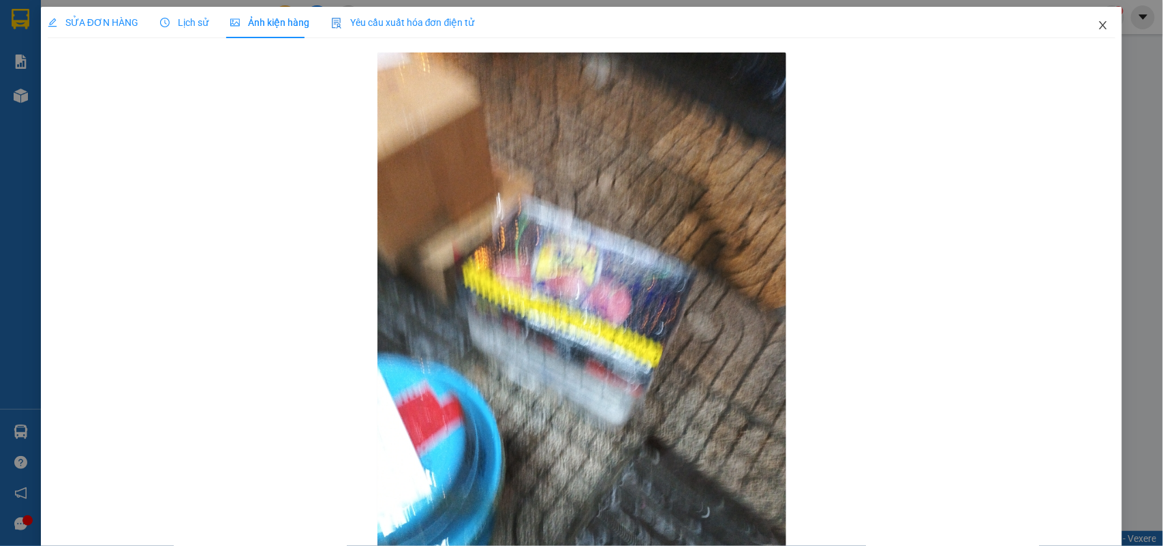
click at [1097, 29] on icon "close" at bounding box center [1102, 25] width 11 height 11
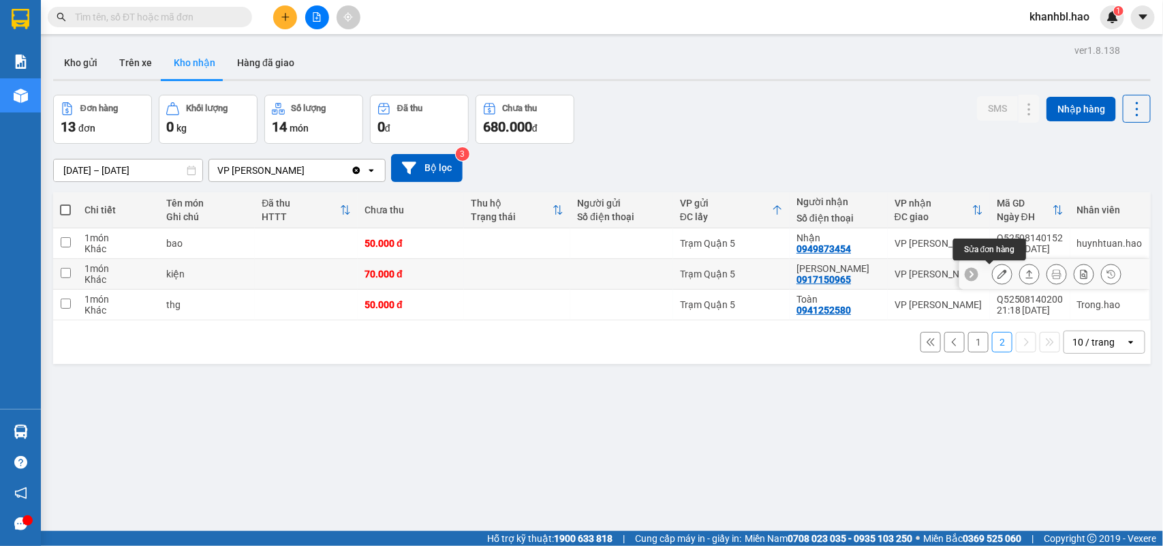
click at [997, 274] on icon at bounding box center [1002, 274] width 10 height 10
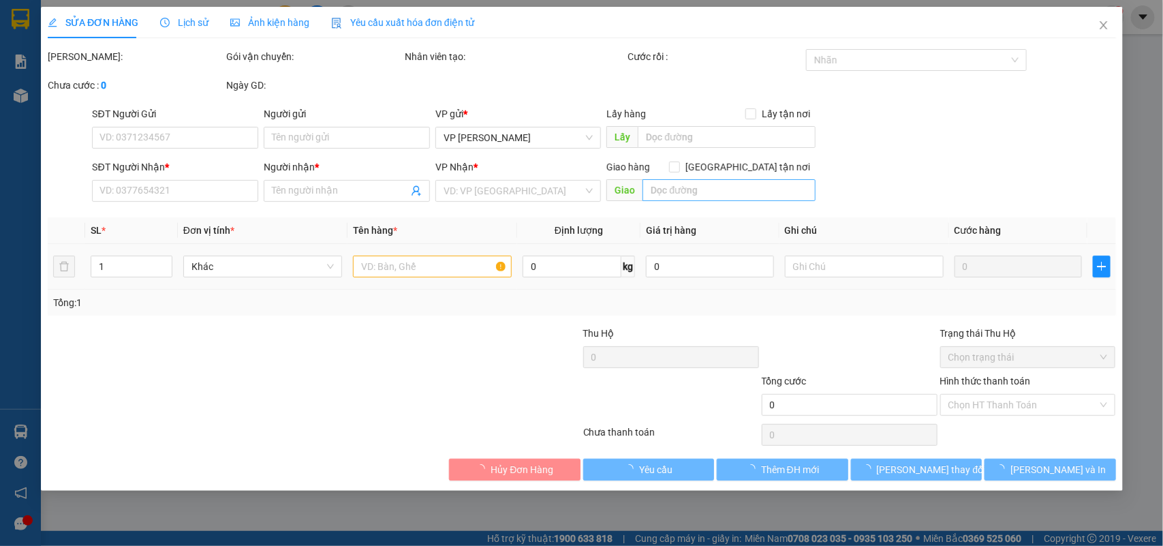
type input "0917150965"
type input "[PERSON_NAME]"
type input "70.000"
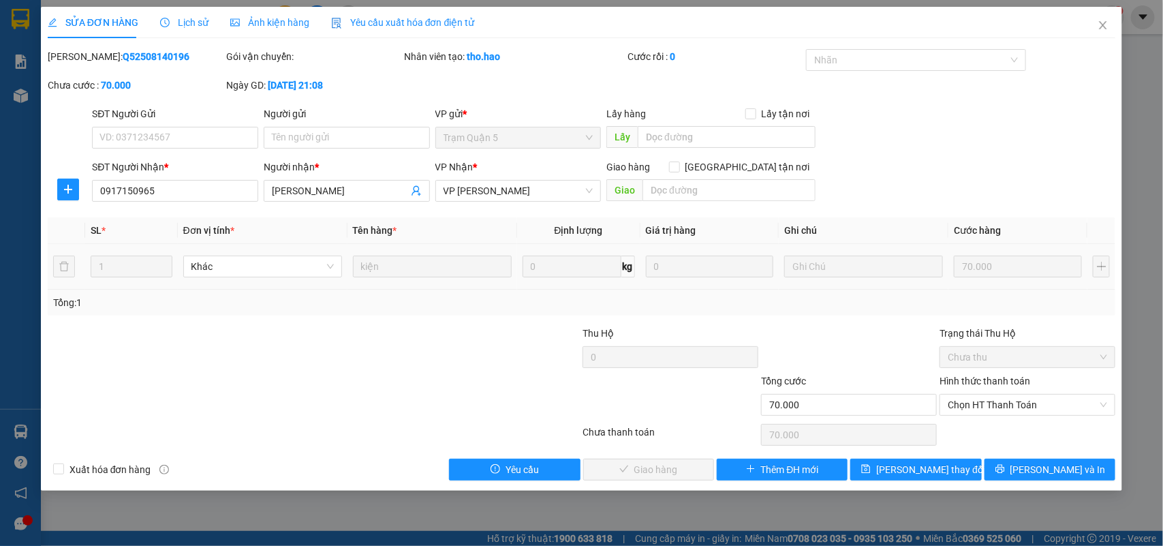
click at [283, 18] on span "Ảnh kiện hàng" at bounding box center [269, 22] width 79 height 11
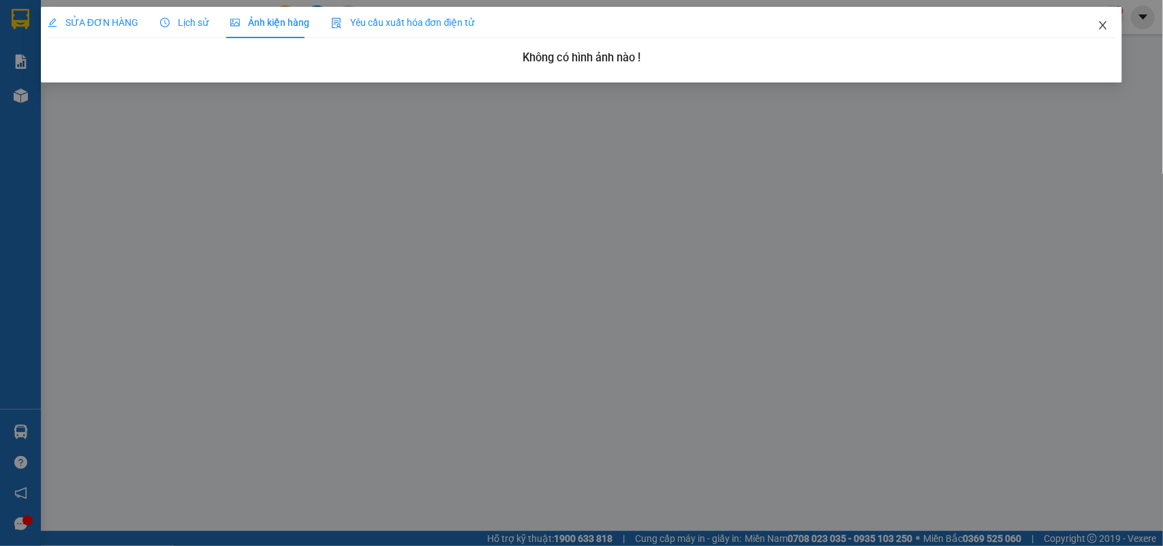
click at [1098, 27] on icon "close" at bounding box center [1102, 25] width 11 height 11
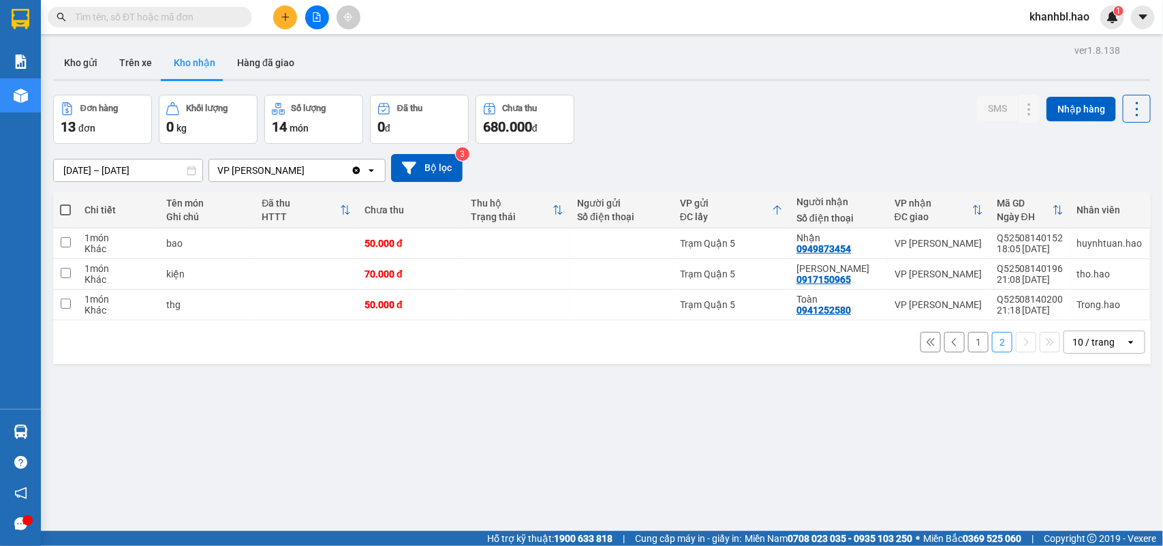
click at [968, 342] on button "1" at bounding box center [978, 342] width 20 height 20
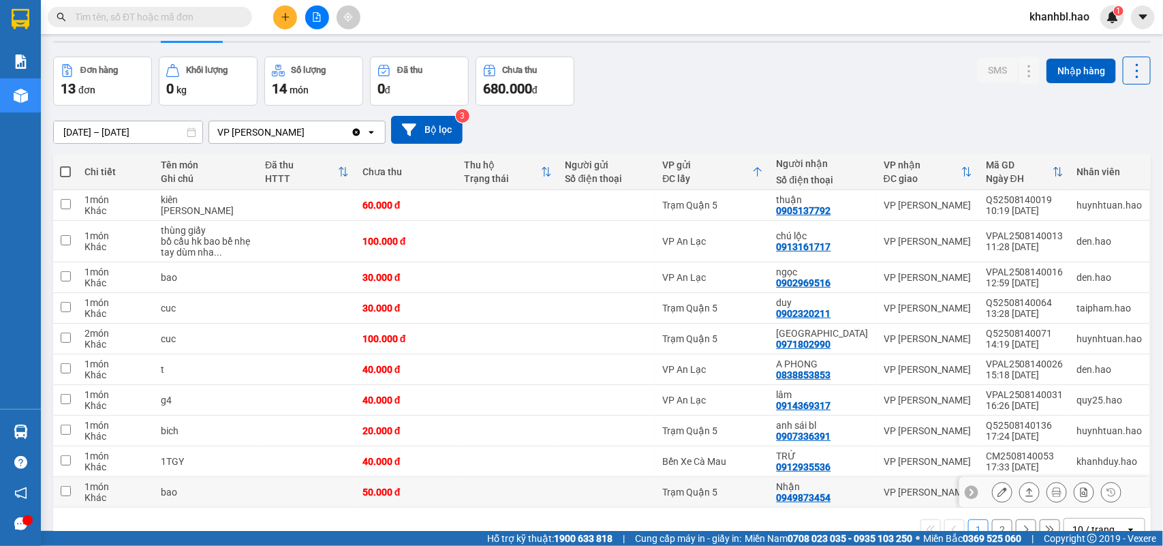
scroll to position [73, 0]
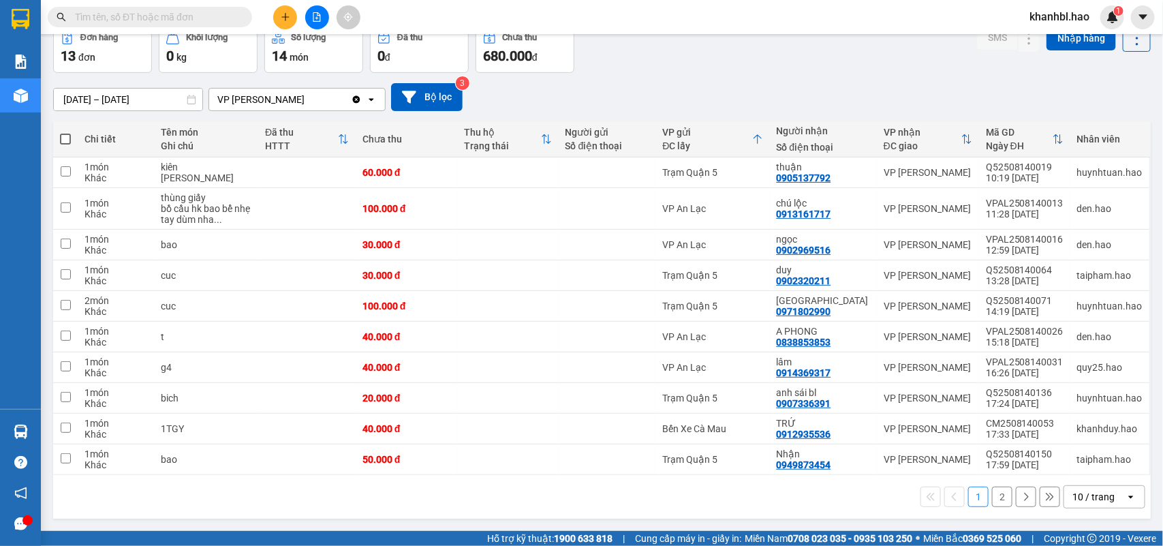
click at [992, 494] on button "2" at bounding box center [1002, 496] width 20 height 20
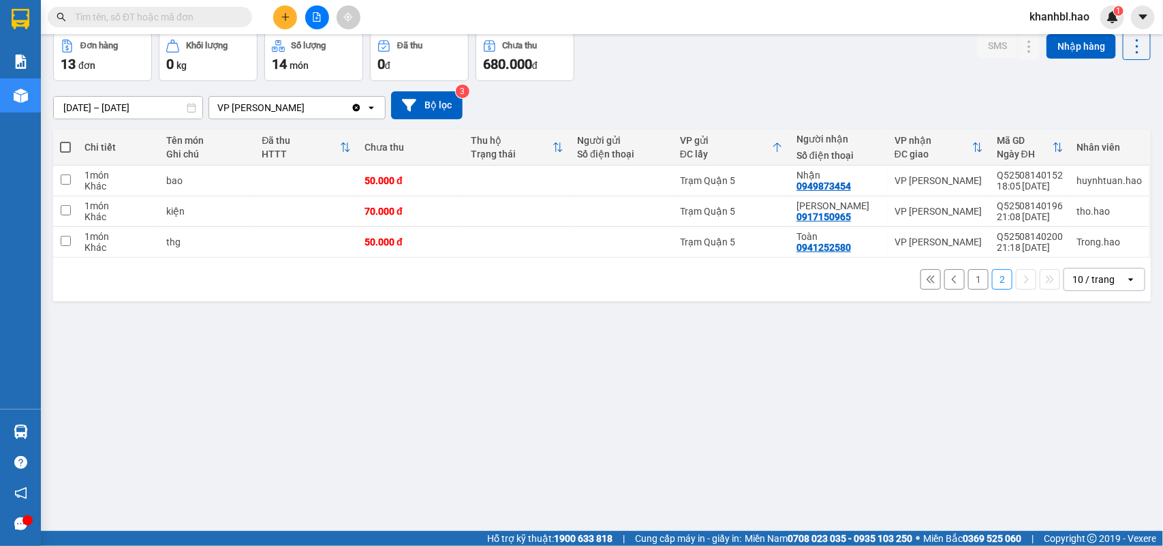
click at [968, 281] on button "1" at bounding box center [978, 279] width 20 height 20
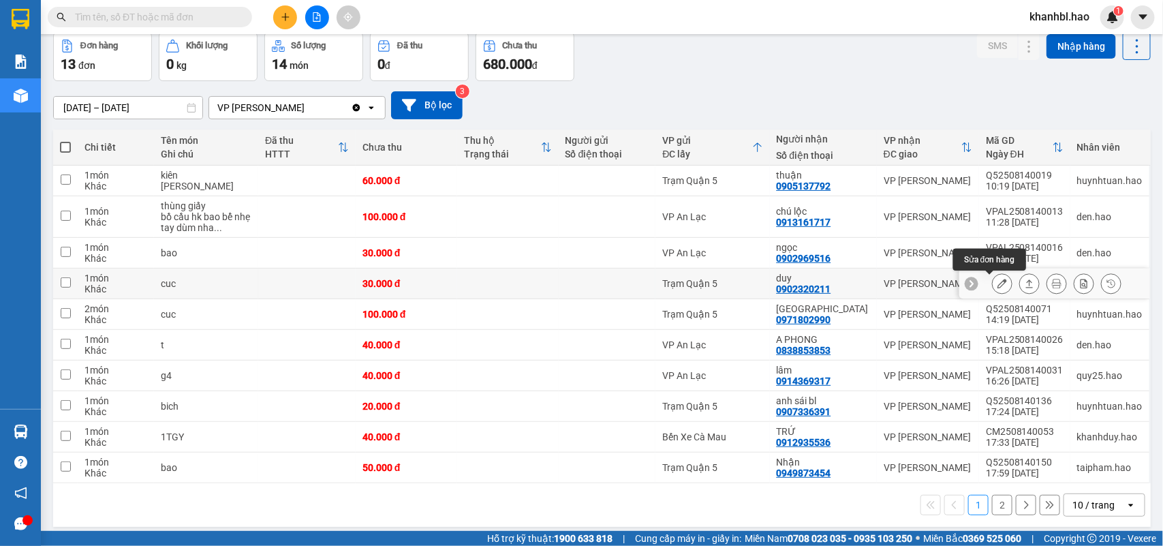
click at [997, 284] on icon at bounding box center [1002, 284] width 10 height 10
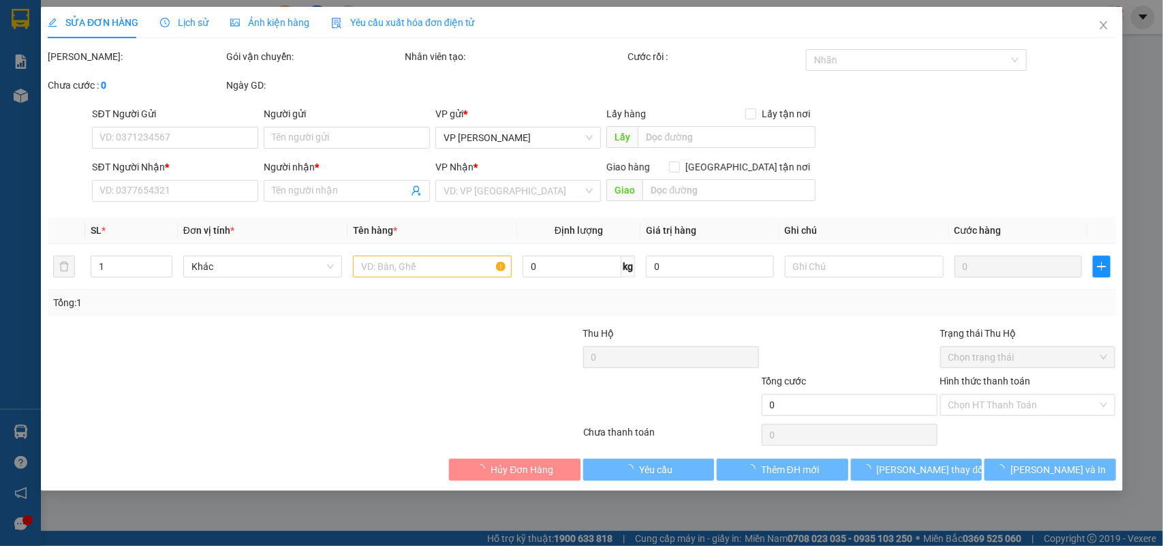
type input "0902320211"
type input "duy"
type input "30.000"
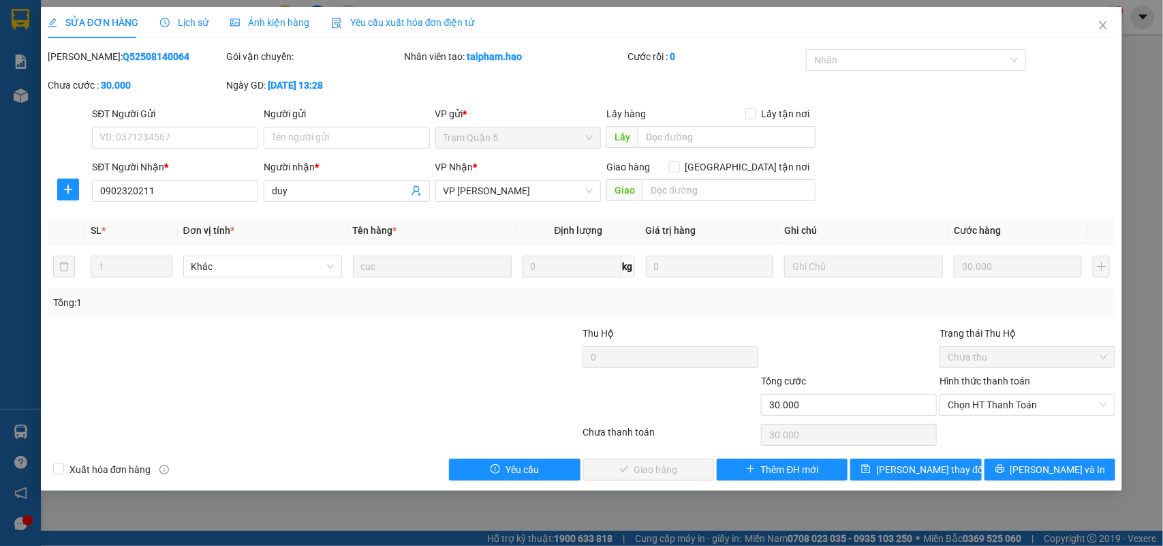
click at [271, 25] on span "Ảnh kiện hàng" at bounding box center [269, 22] width 79 height 11
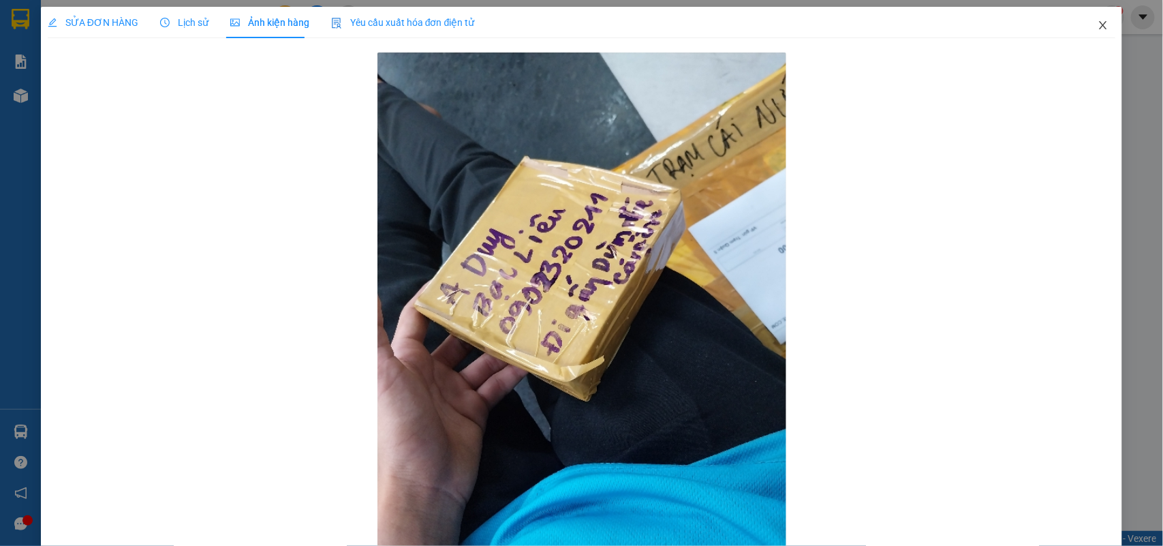
click at [1097, 20] on icon "close" at bounding box center [1102, 25] width 11 height 11
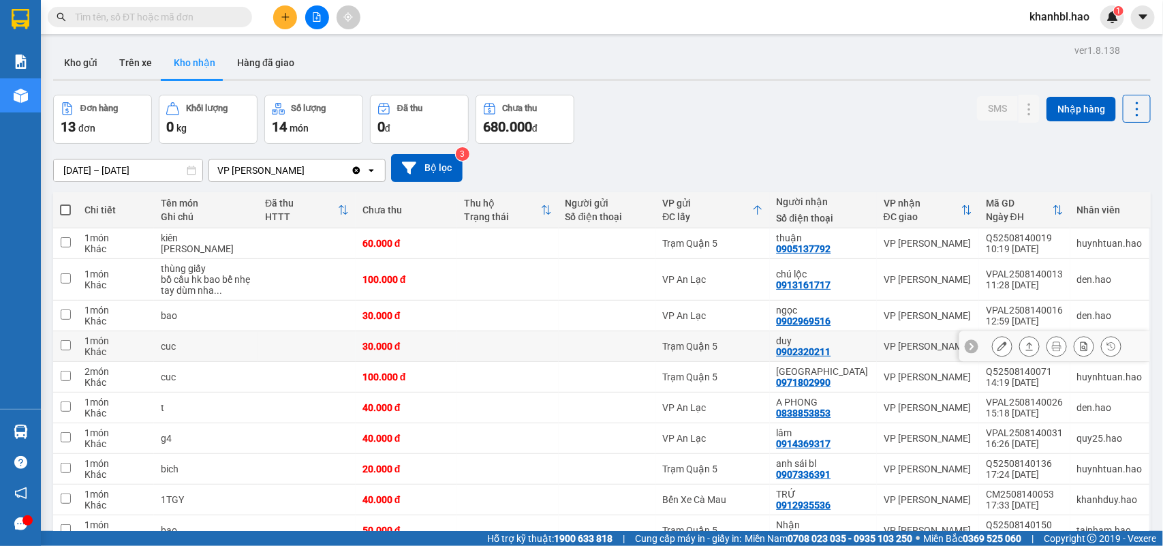
scroll to position [73, 0]
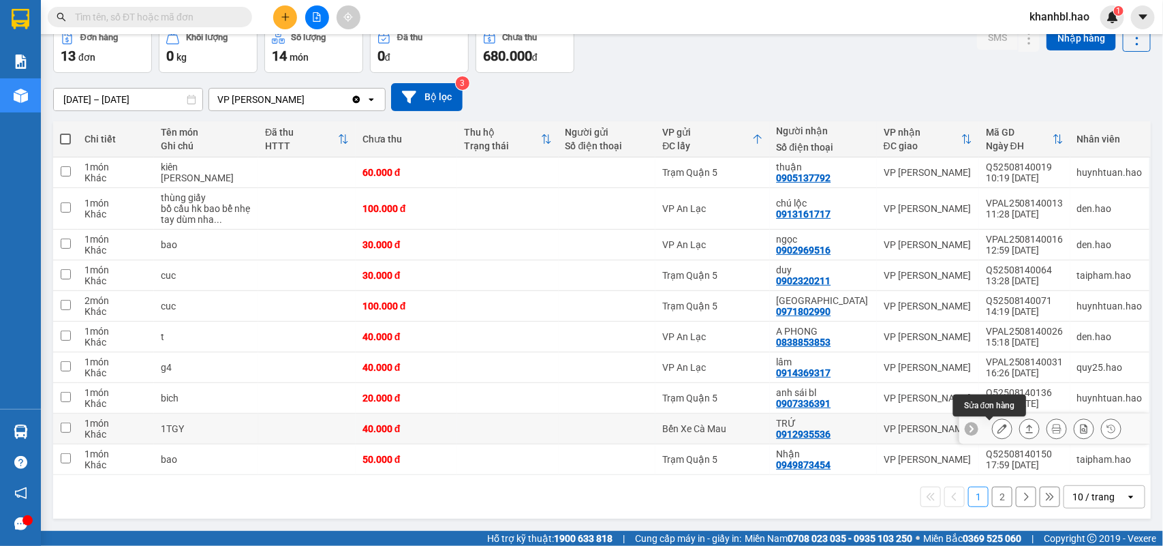
click at [997, 428] on icon at bounding box center [1002, 429] width 10 height 10
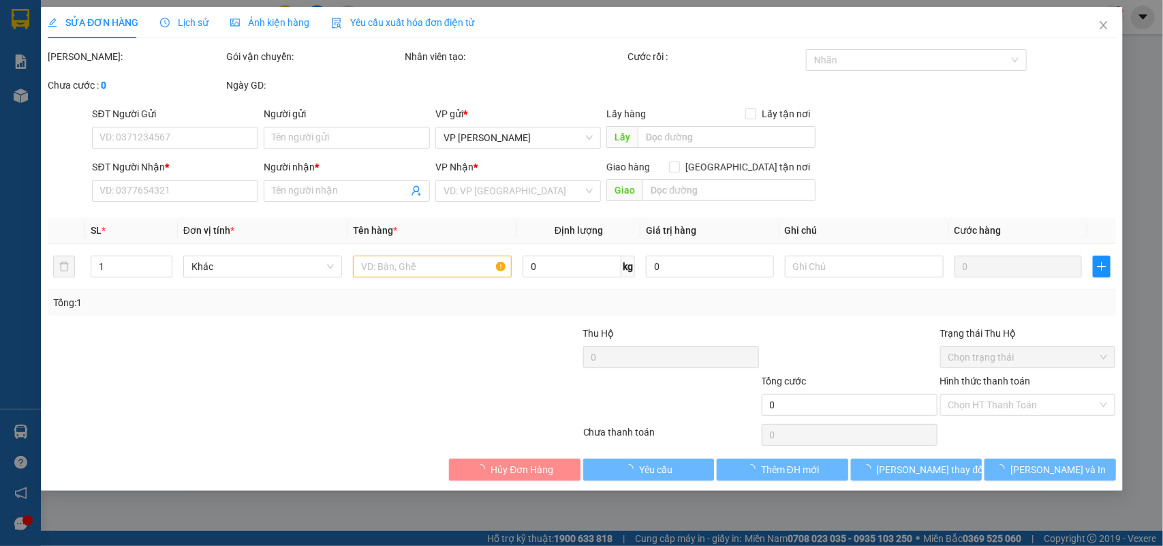
type input "0912935536"
type input "TRỨ"
type input "40.000"
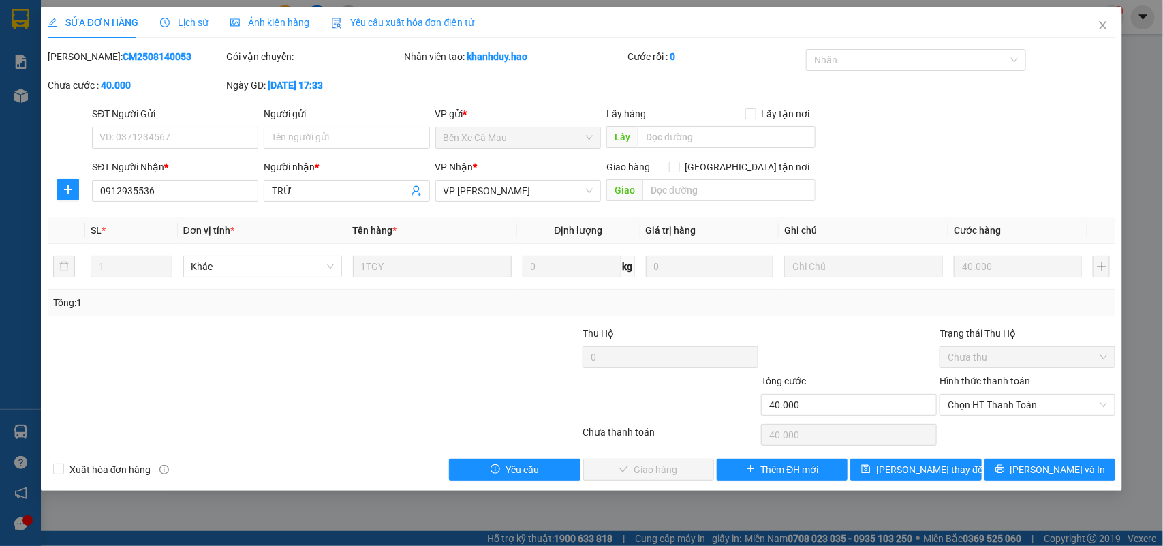
click at [281, 31] on div "Ảnh kiện hàng" at bounding box center [269, 22] width 79 height 31
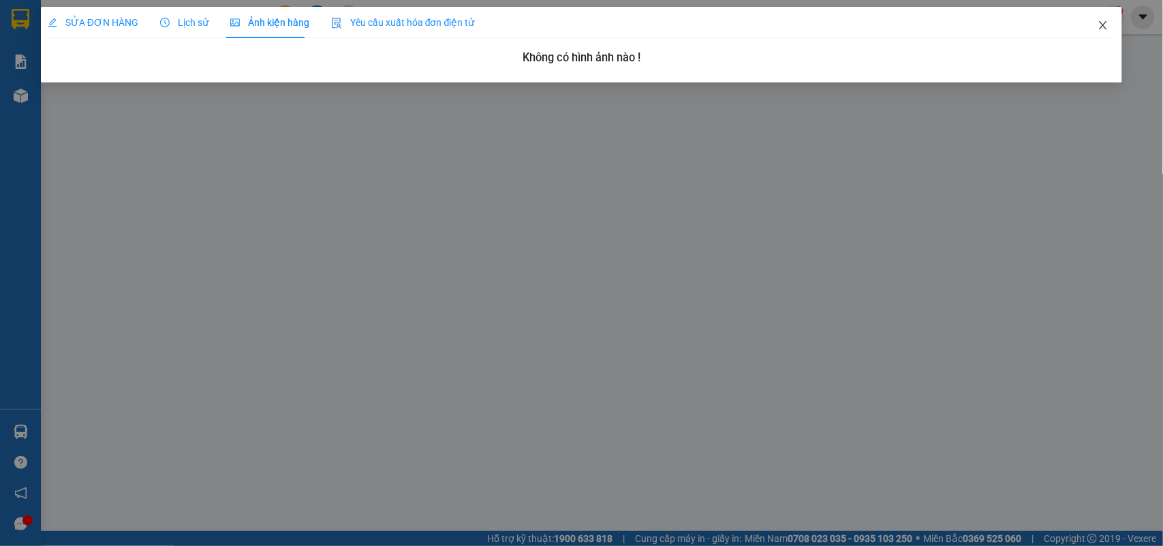
click at [1101, 22] on icon "close" at bounding box center [1102, 25] width 11 height 11
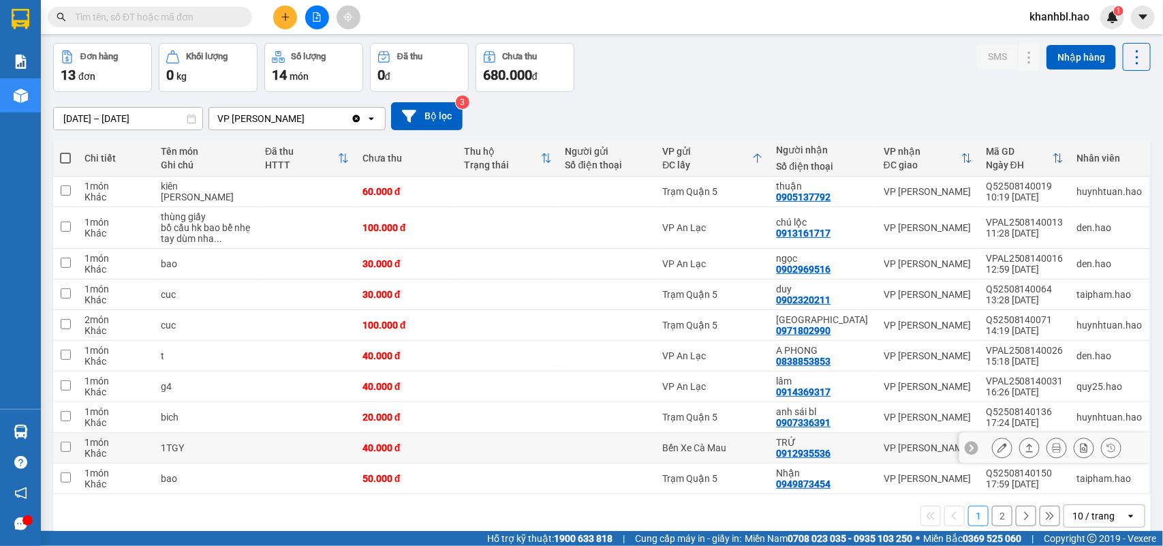
scroll to position [73, 0]
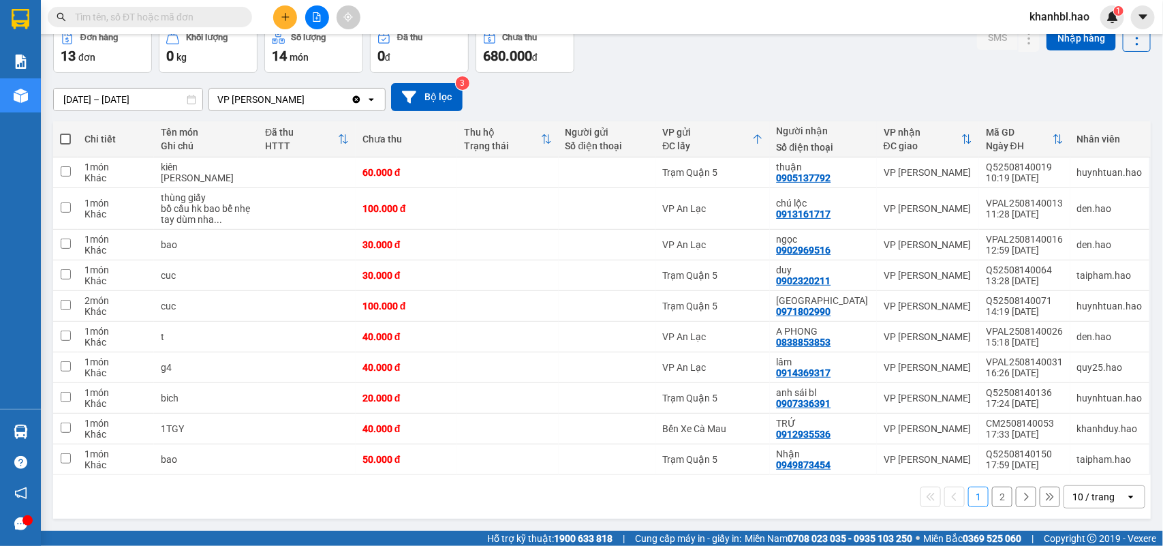
click at [998, 504] on button "2" at bounding box center [1002, 496] width 20 height 20
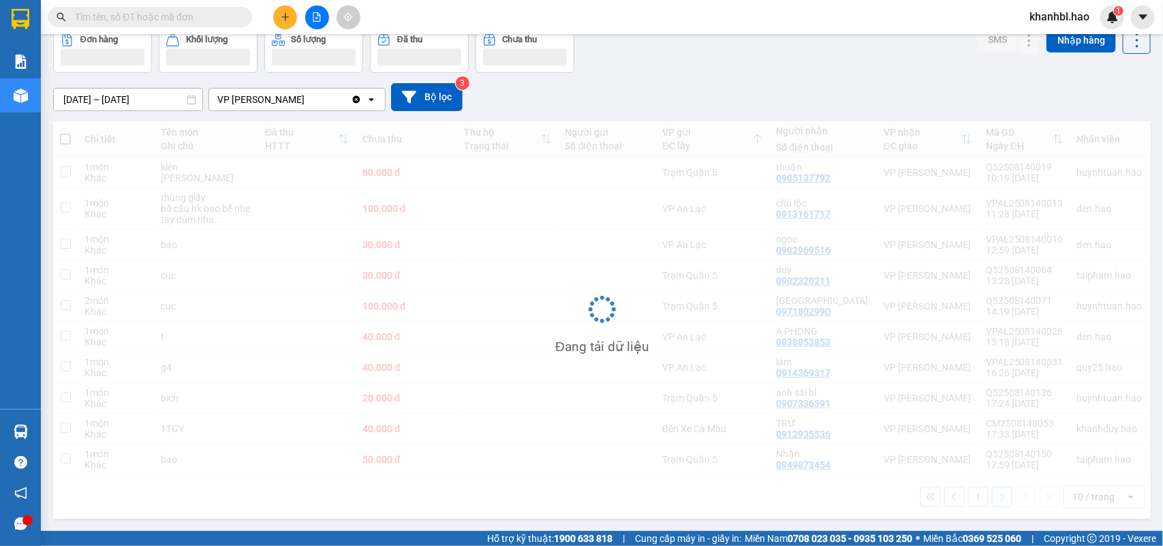
scroll to position [63, 0]
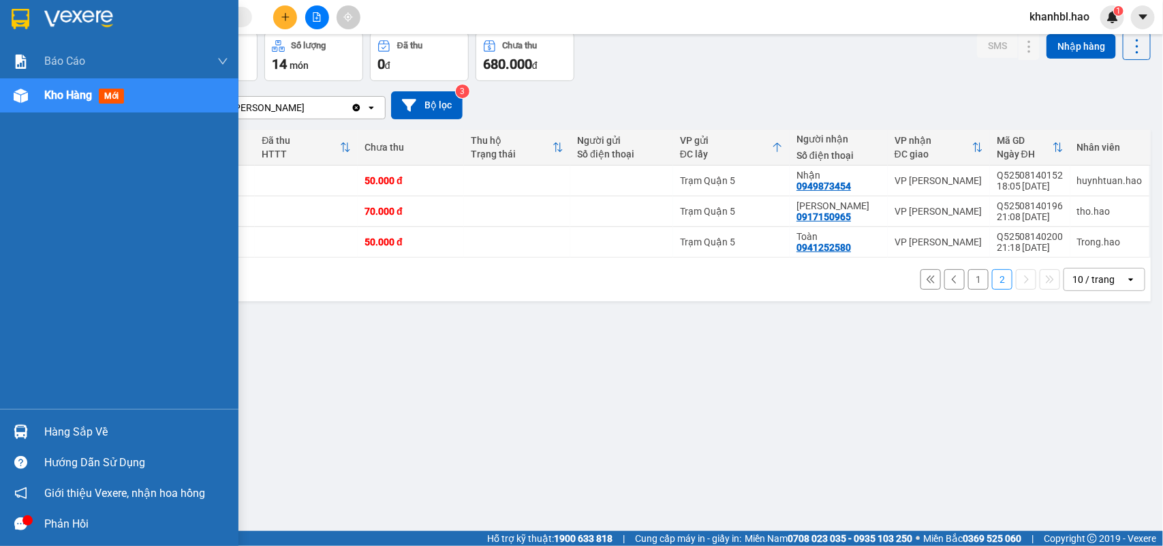
click at [36, 7] on div at bounding box center [119, 22] width 238 height 44
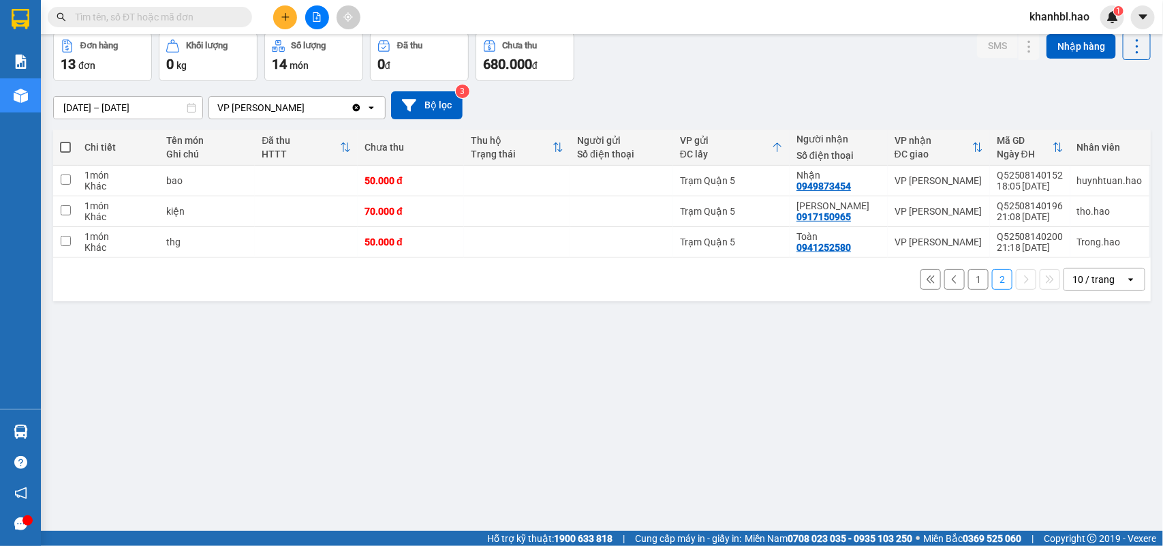
click at [972, 278] on button "1" at bounding box center [978, 279] width 20 height 20
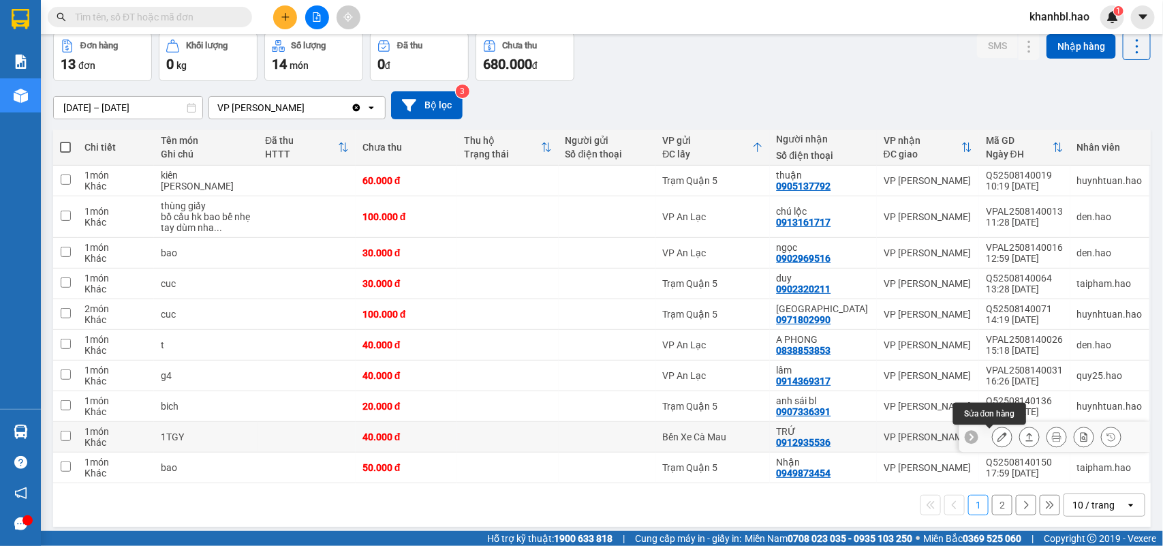
click at [997, 438] on icon at bounding box center [1002, 437] width 10 height 10
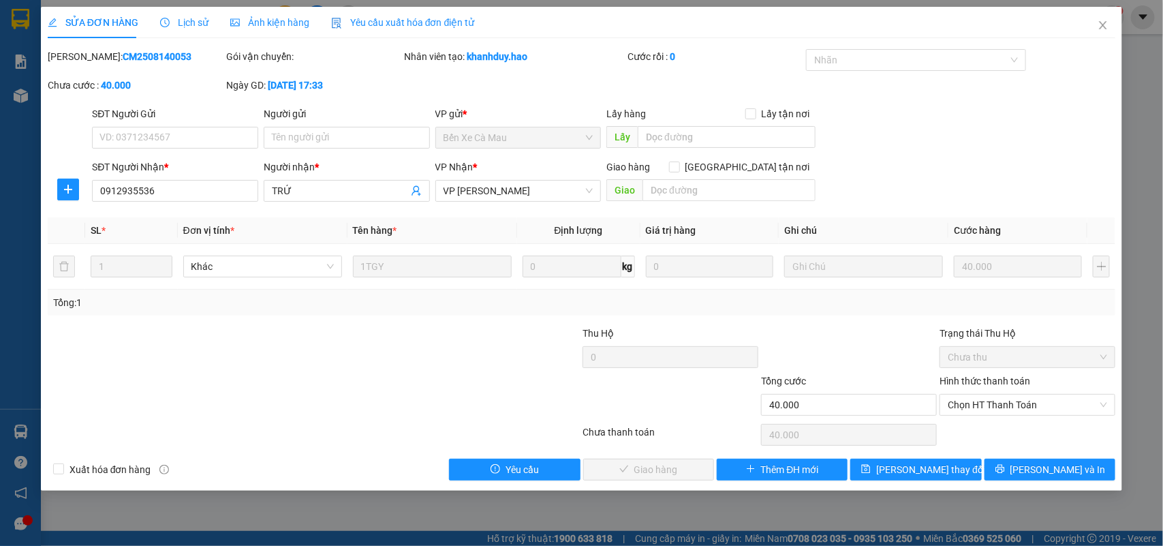
click at [269, 14] on div "Ảnh kiện hàng" at bounding box center [269, 22] width 79 height 31
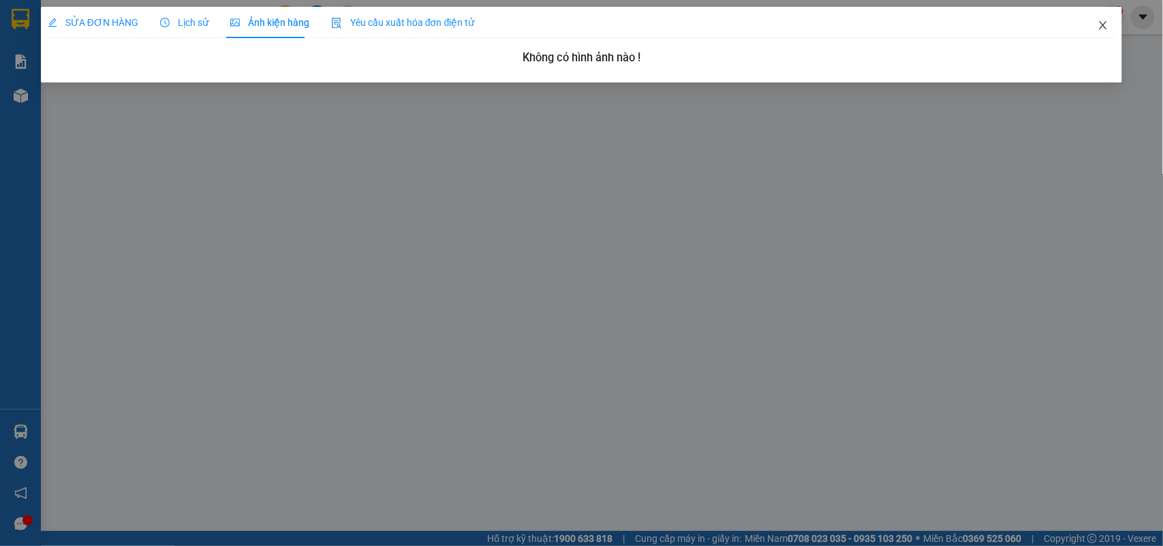
click at [1105, 18] on span "Close" at bounding box center [1103, 26] width 38 height 38
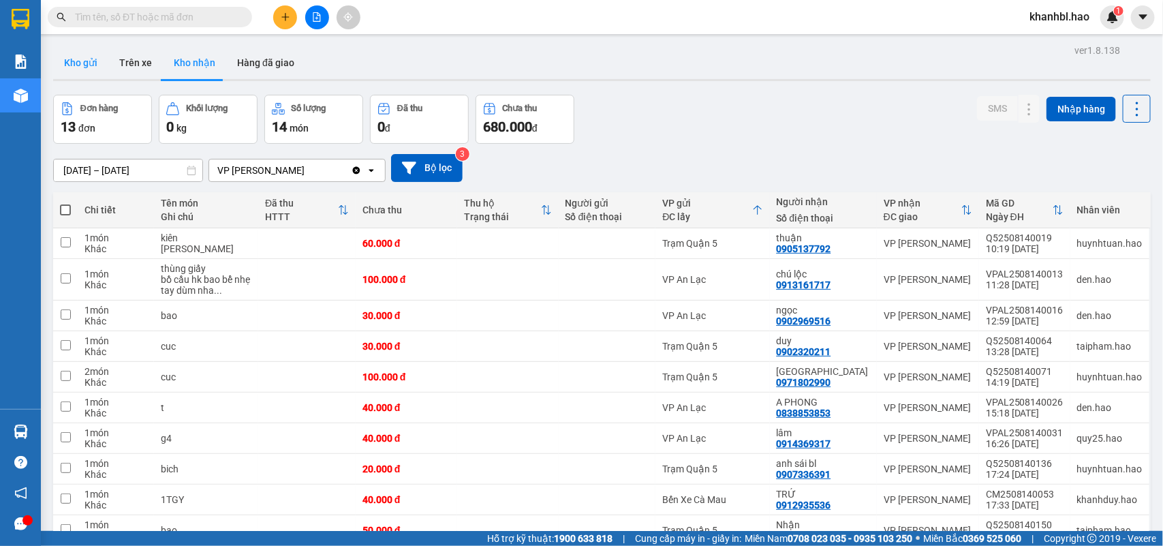
click at [89, 59] on button "Kho gửi" at bounding box center [80, 62] width 55 height 33
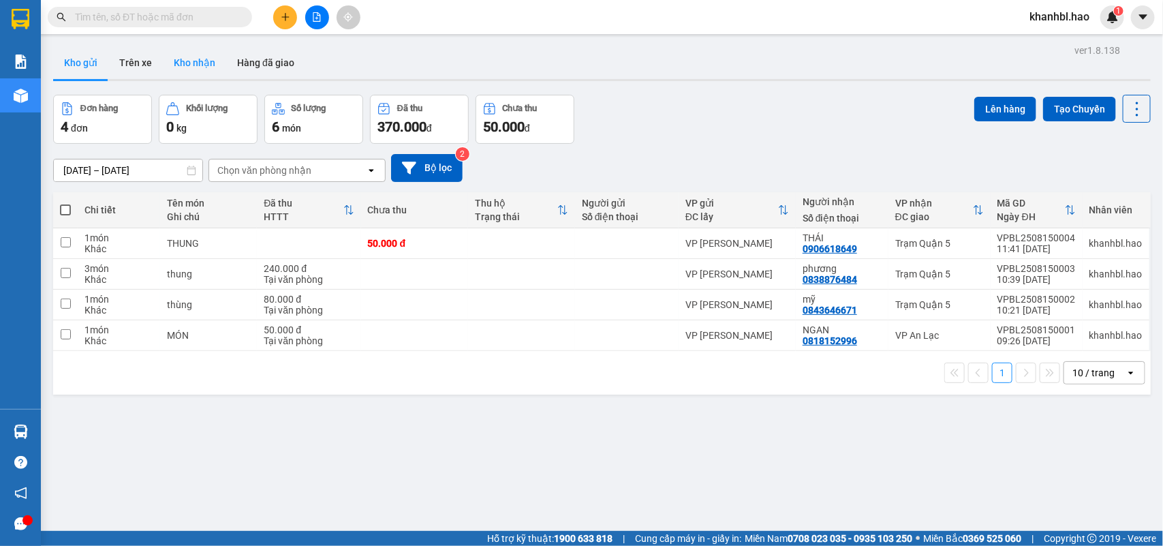
click at [189, 63] on button "Kho nhận" at bounding box center [194, 62] width 63 height 33
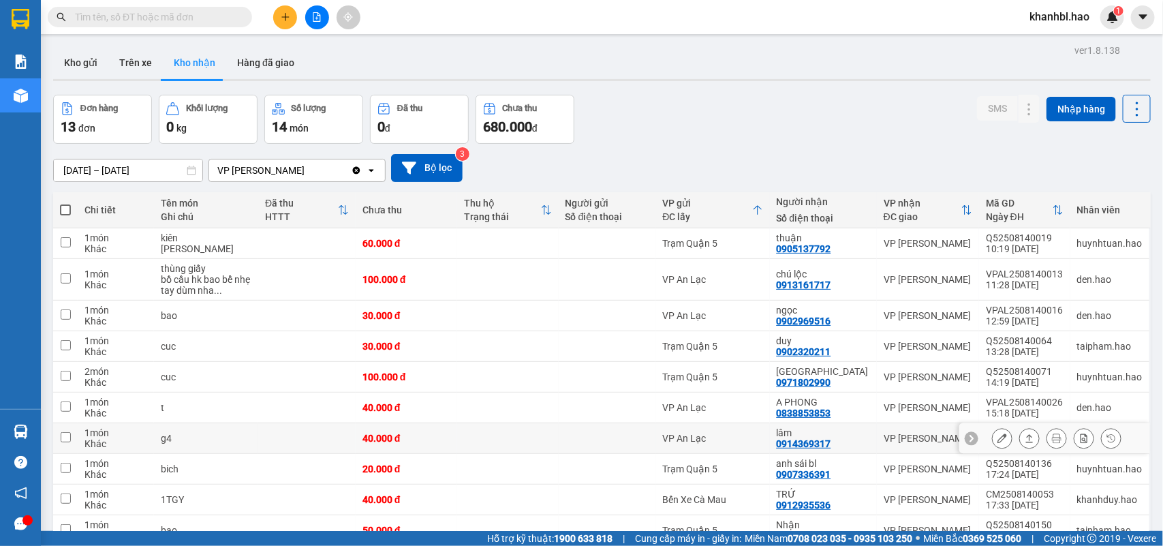
scroll to position [73, 0]
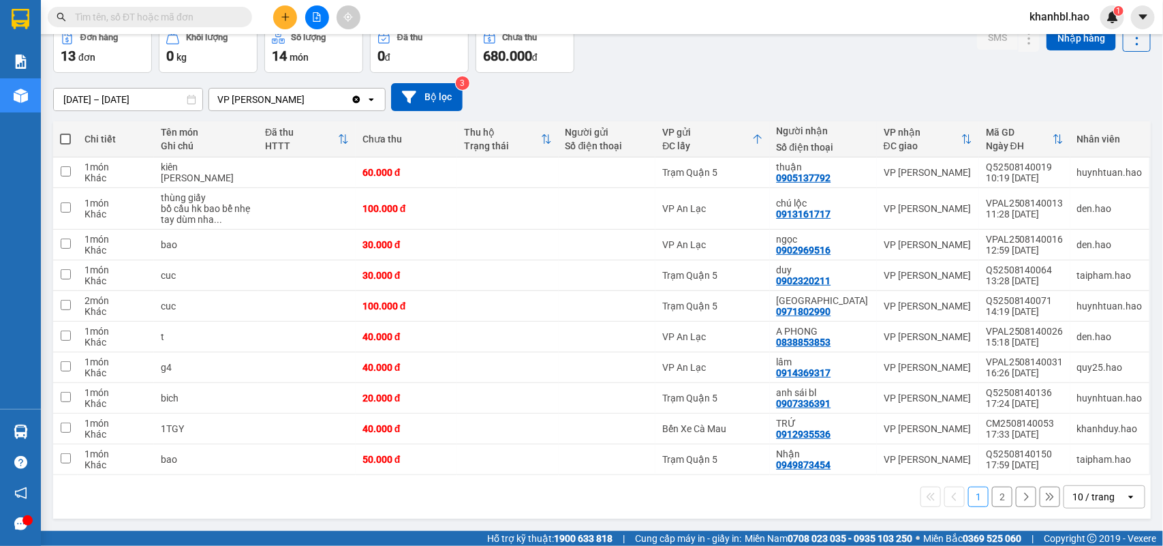
click at [992, 494] on button "2" at bounding box center [1002, 496] width 20 height 20
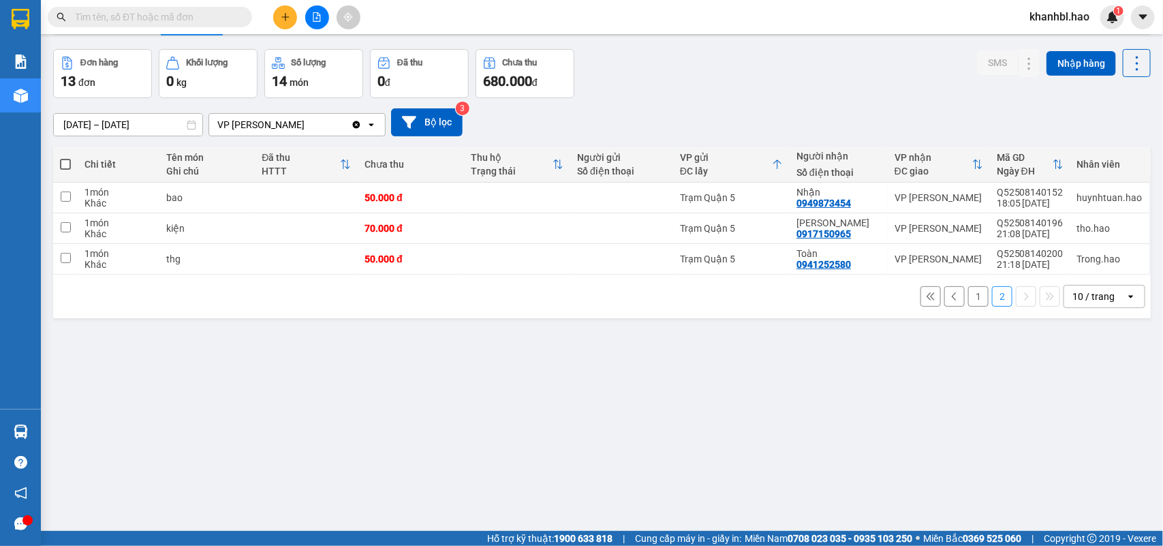
scroll to position [0, 0]
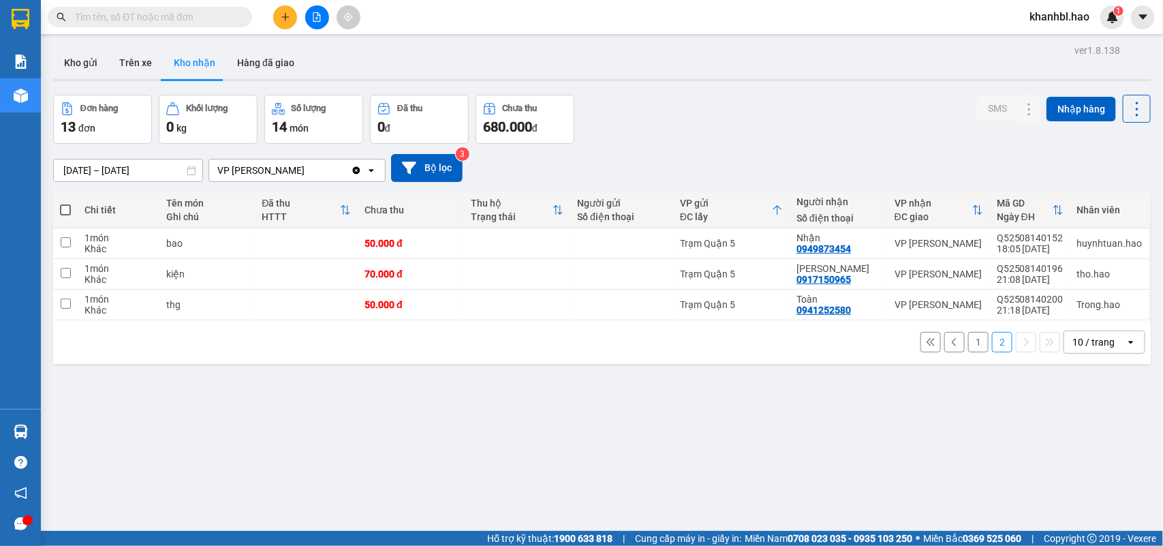
click at [287, 16] on icon "plus" at bounding box center [286, 17] width 10 height 10
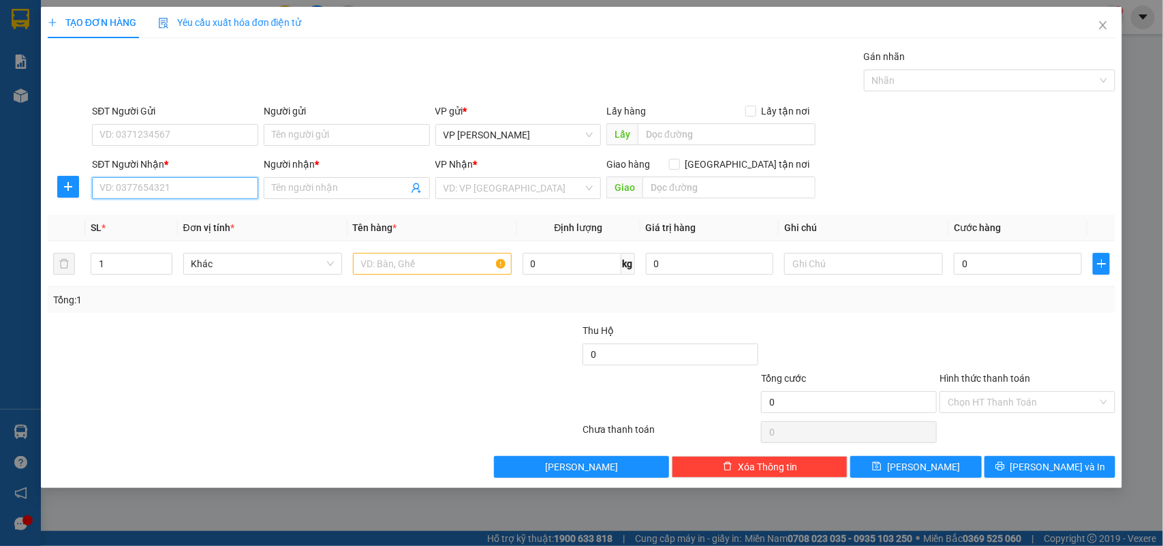
click at [154, 188] on input "SĐT Người Nhận *" at bounding box center [175, 188] width 166 height 22
type input "0945133144"
click at [328, 180] on input "Người nhận *" at bounding box center [340, 187] width 136 height 15
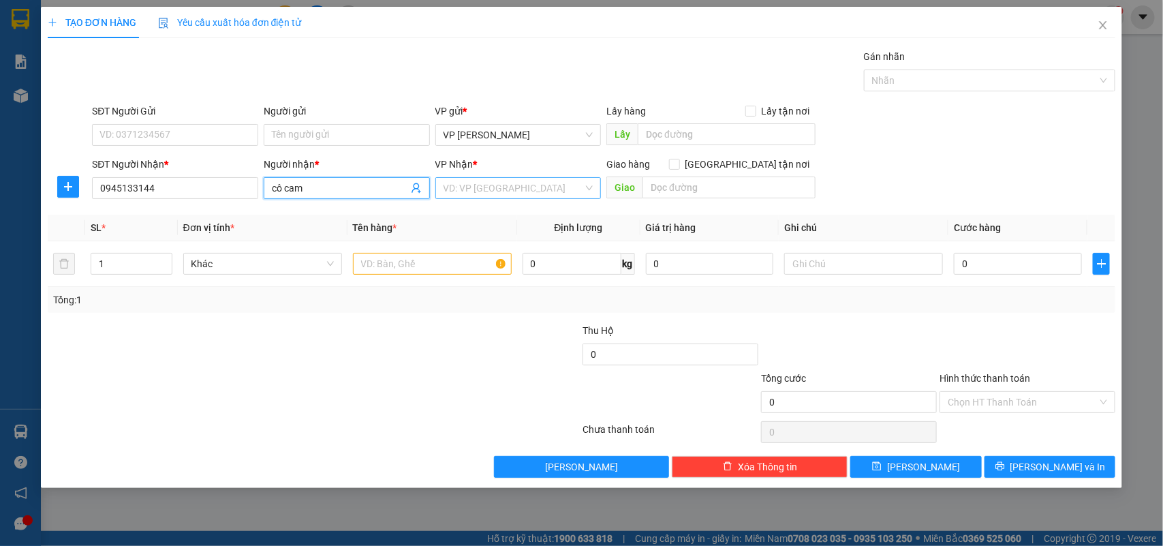
type input "cô cam"
click at [526, 191] on input "search" at bounding box center [513, 188] width 140 height 20
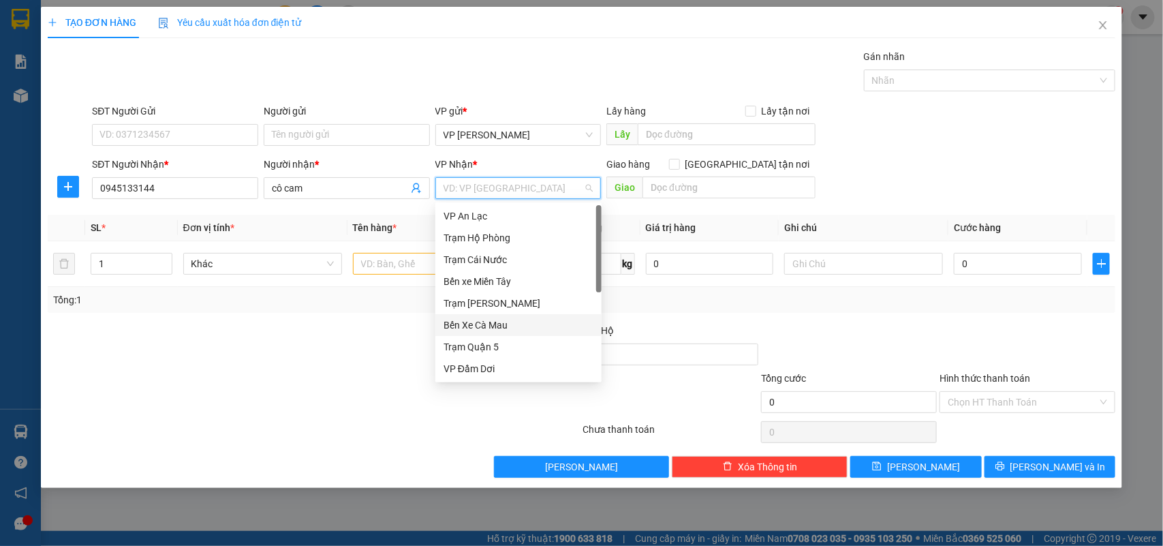
click at [528, 321] on div "Bến Xe Cà Mau" at bounding box center [518, 324] width 150 height 15
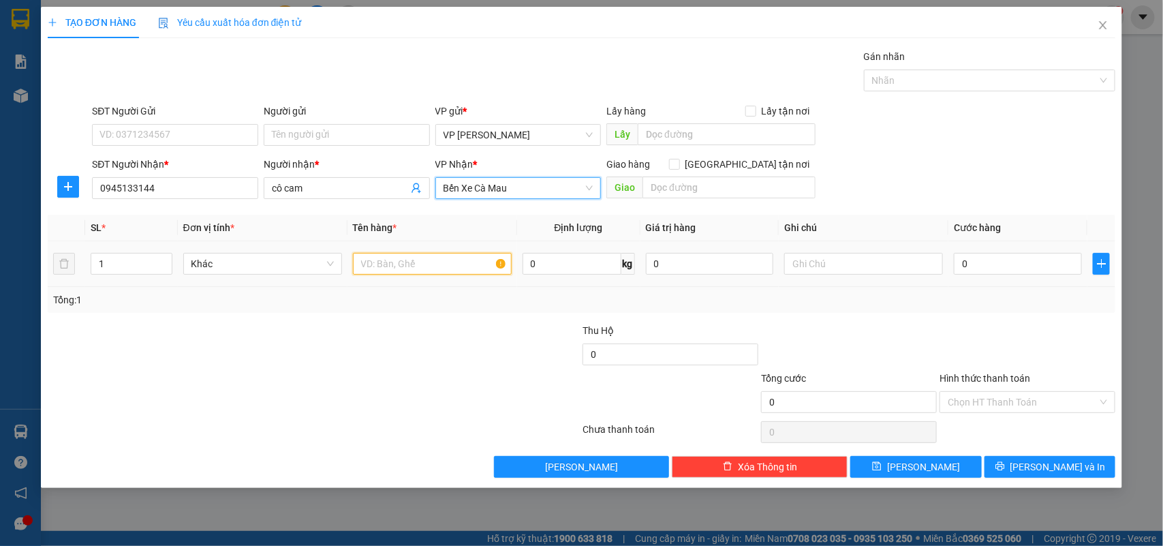
click at [427, 262] on input "text" at bounding box center [432, 264] width 159 height 22
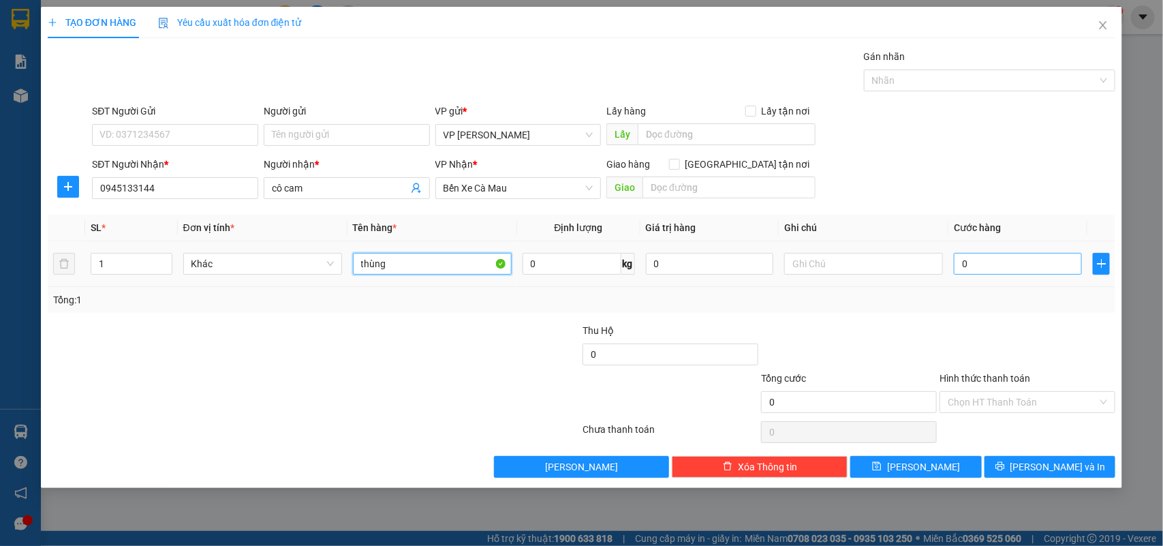
type input "thùng"
click at [999, 264] on input "0" at bounding box center [1018, 264] width 128 height 22
type input "003"
type input "3"
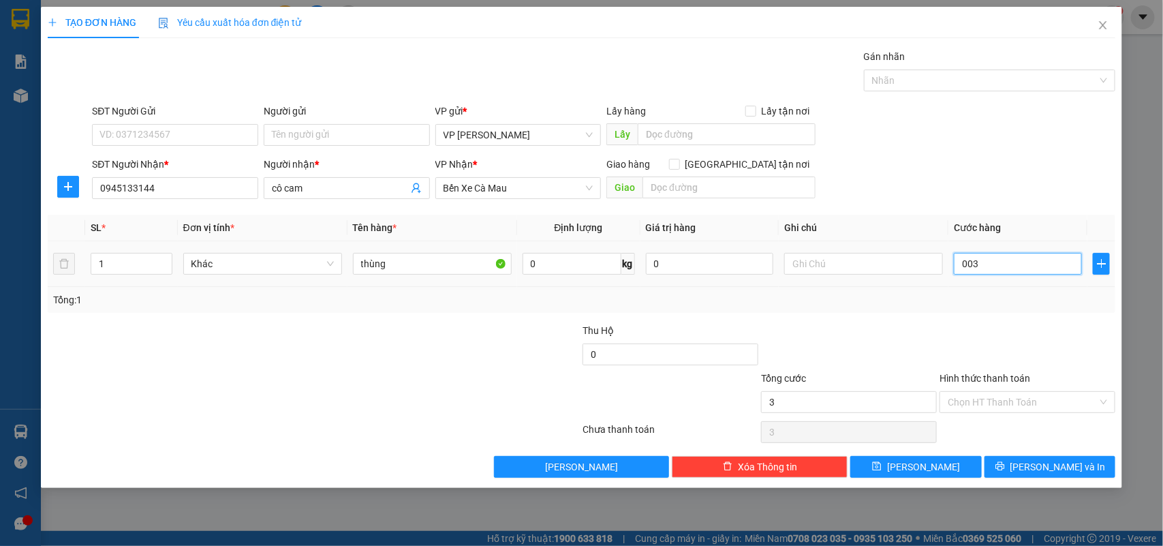
type input "0.030"
type input "30"
click at [996, 317] on div "Transit Pickup Surcharge Ids Transit Deliver Surcharge Ids Transit Deliver Surc…" at bounding box center [582, 263] width 1068 height 428
type input "30.000"
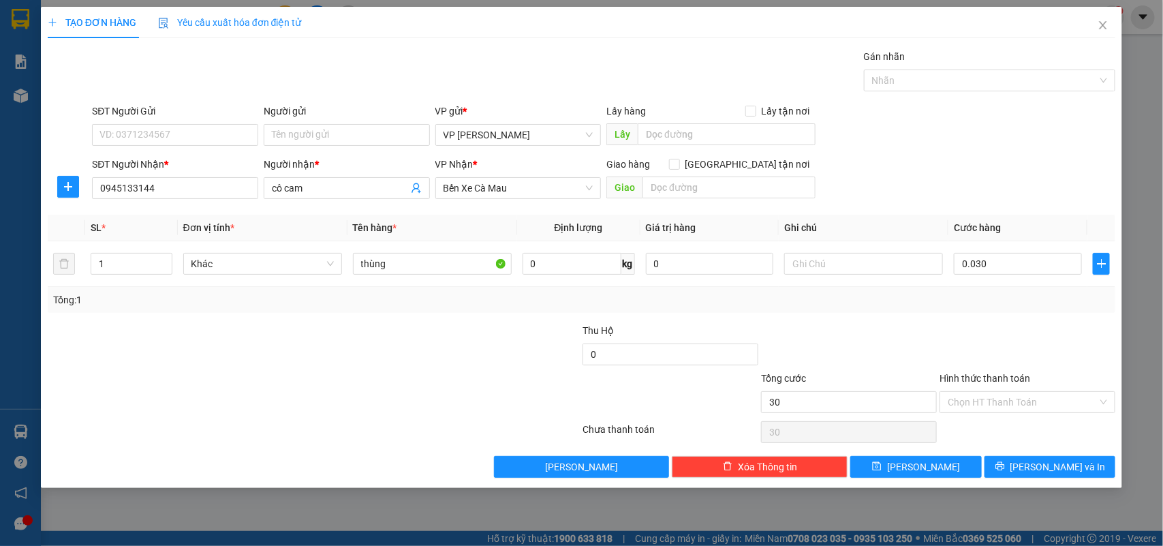
type input "30.000"
click at [1080, 403] on input "Hình thức thanh toán" at bounding box center [1022, 402] width 150 height 20
click at [1054, 320] on div "Transit Pickup Surcharge Ids Transit Deliver Surcharge Ids Transit Deliver Surc…" at bounding box center [582, 263] width 1068 height 428
click at [1074, 471] on span "[PERSON_NAME] và In" at bounding box center [1057, 466] width 95 height 15
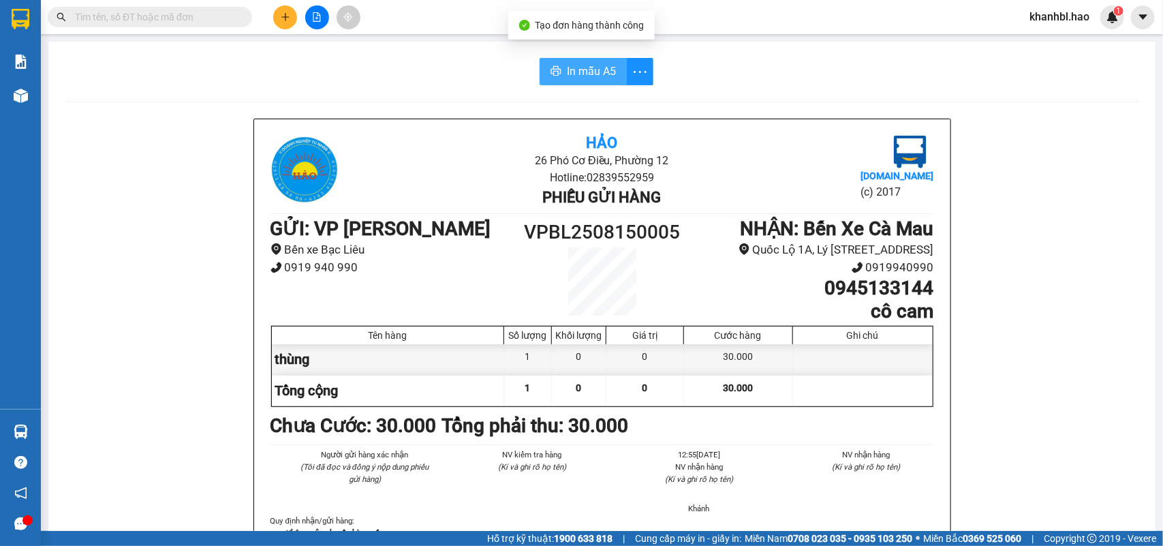
click at [618, 63] on button "In mẫu A5" at bounding box center [582, 71] width 87 height 27
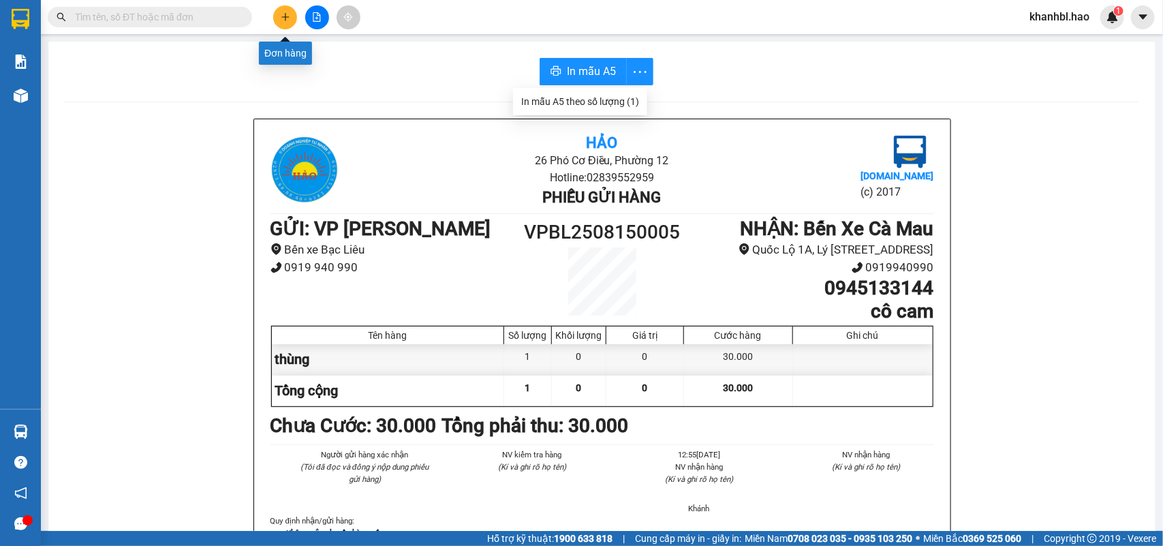
drag, startPoint x: 286, startPoint y: 14, endPoint x: 294, endPoint y: 14, distance: 7.5
click at [294, 14] on button at bounding box center [285, 17] width 24 height 24
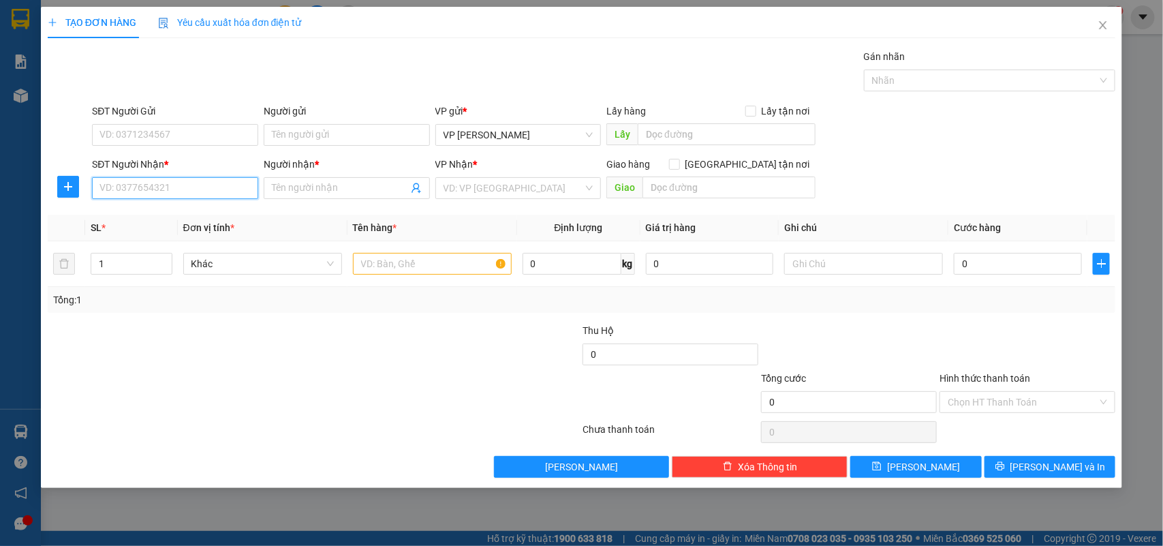
click at [147, 185] on input "SĐT Người Nhận *" at bounding box center [175, 188] width 166 height 22
type input "0828745755"
click at [189, 218] on div "0828745755 - ngân" at bounding box center [175, 215] width 150 height 15
type input "ngân"
type input "30.000"
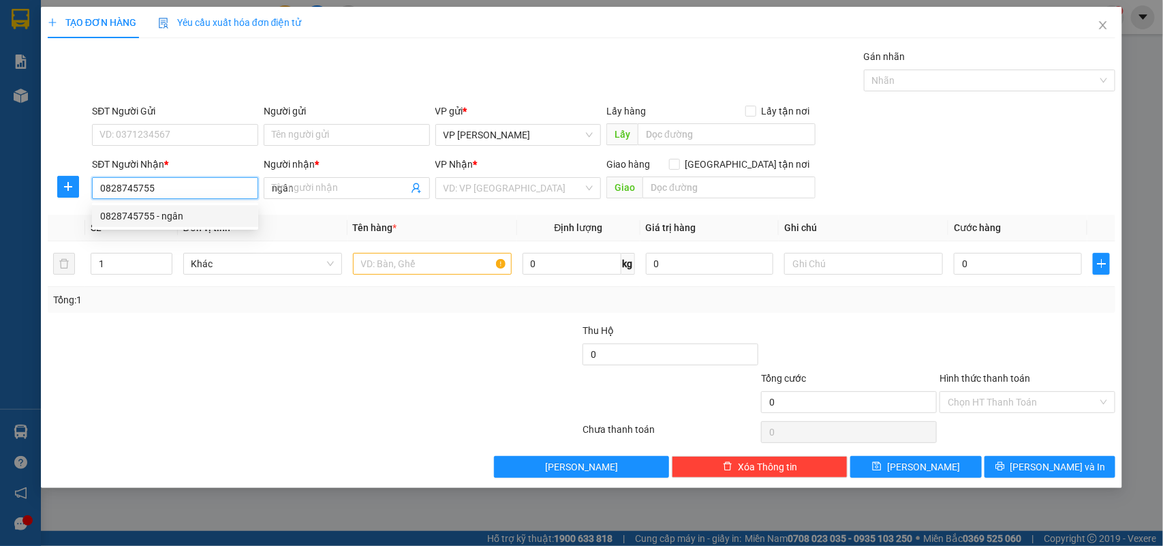
type input "30.000"
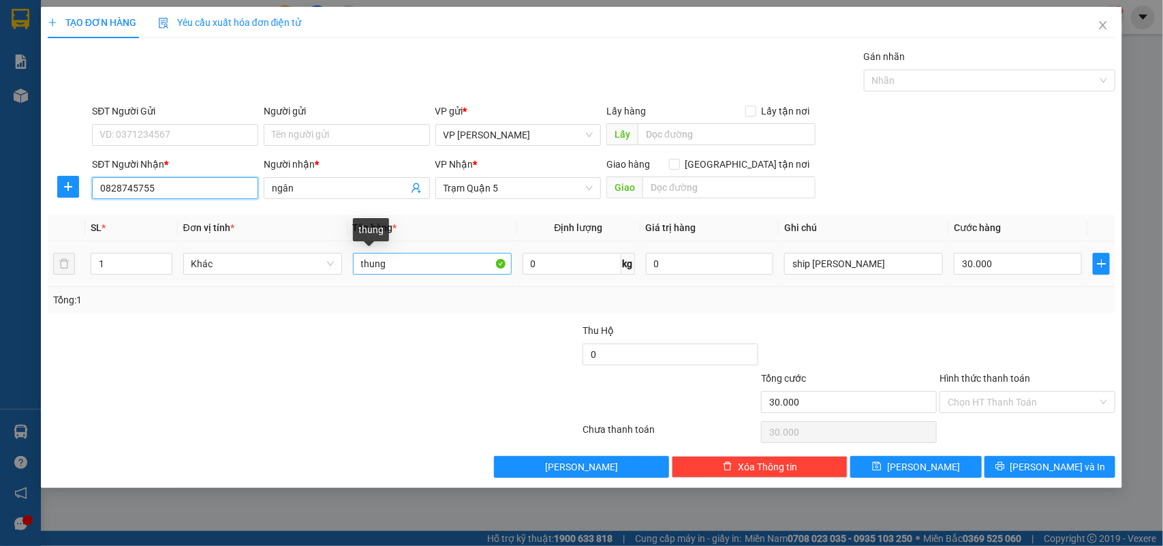
type input "0828745755"
click at [407, 269] on input "thung" at bounding box center [432, 264] width 159 height 22
type input "thùng"
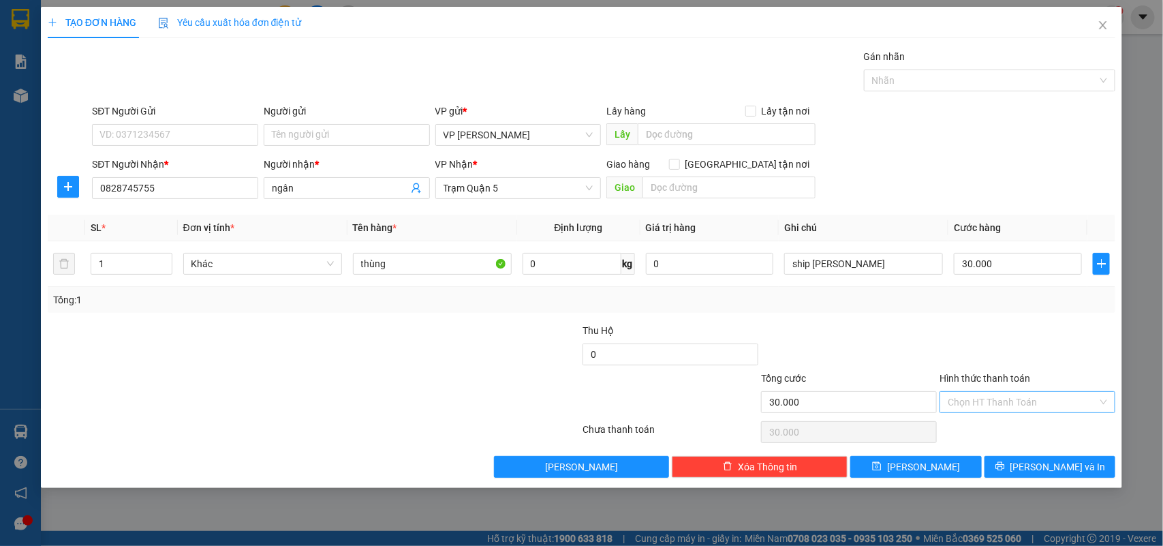
click at [1056, 401] on input "Hình thức thanh toán" at bounding box center [1022, 402] width 150 height 20
click at [991, 431] on div "Tại văn phòng" at bounding box center [1027, 430] width 159 height 15
type input "0"
click at [1036, 470] on button "[PERSON_NAME] và In" at bounding box center [1049, 467] width 131 height 22
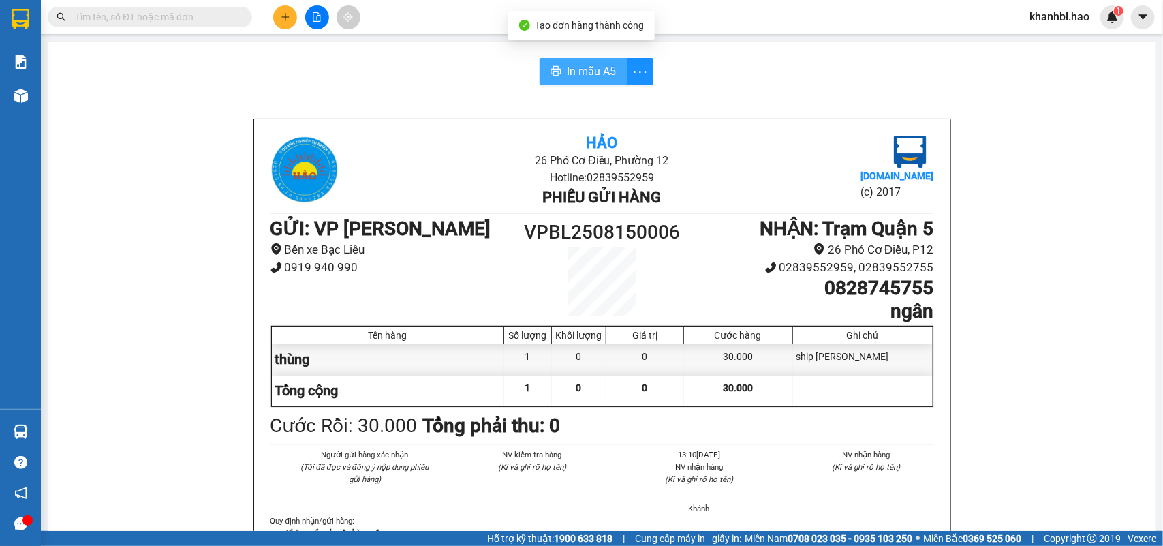
click at [578, 69] on span "In mẫu A5" at bounding box center [591, 71] width 49 height 17
